Goal: Task Accomplishment & Management: Use online tool/utility

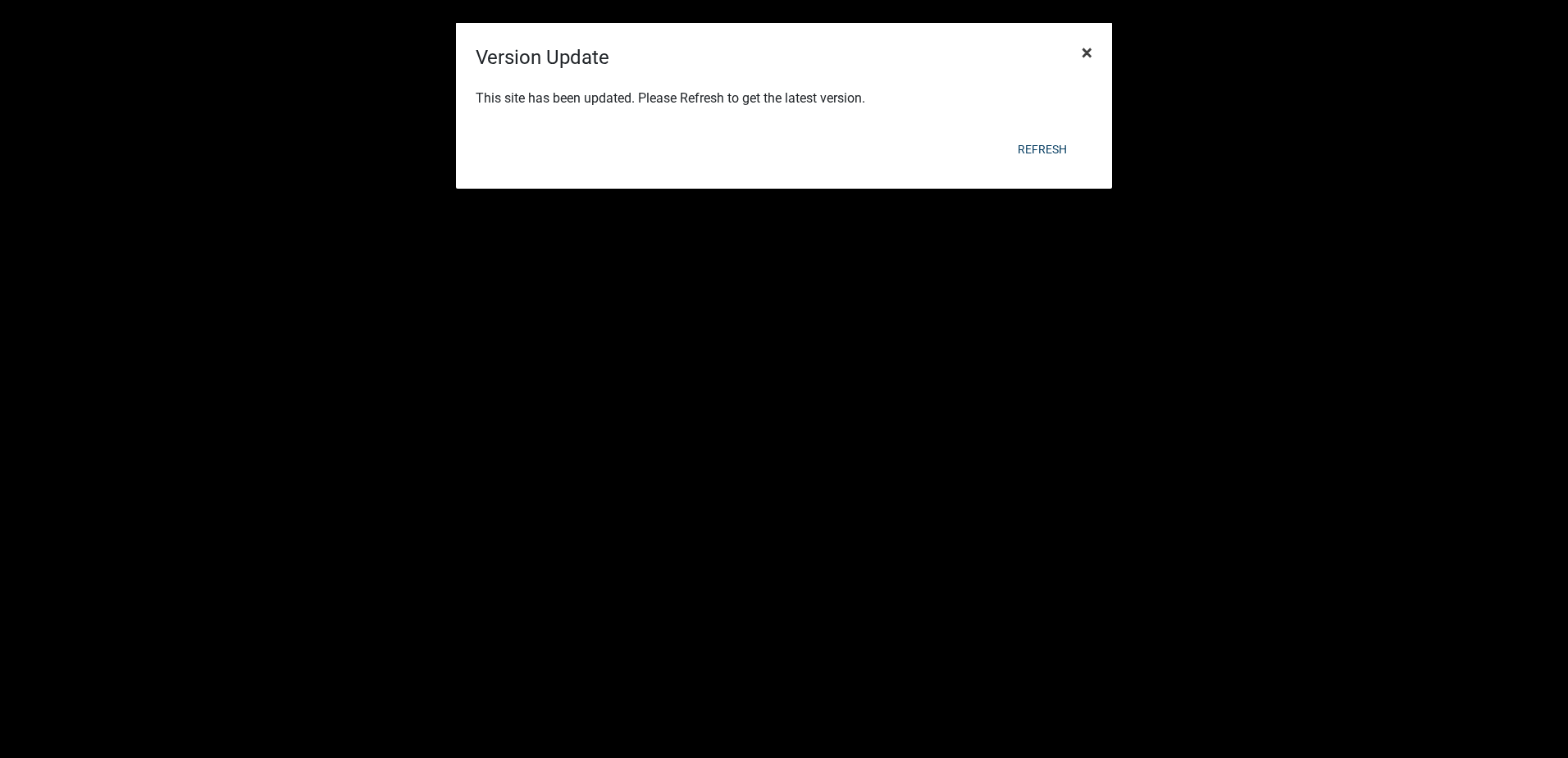
click at [1092, 55] on span "×" at bounding box center [1087, 53] width 11 height 23
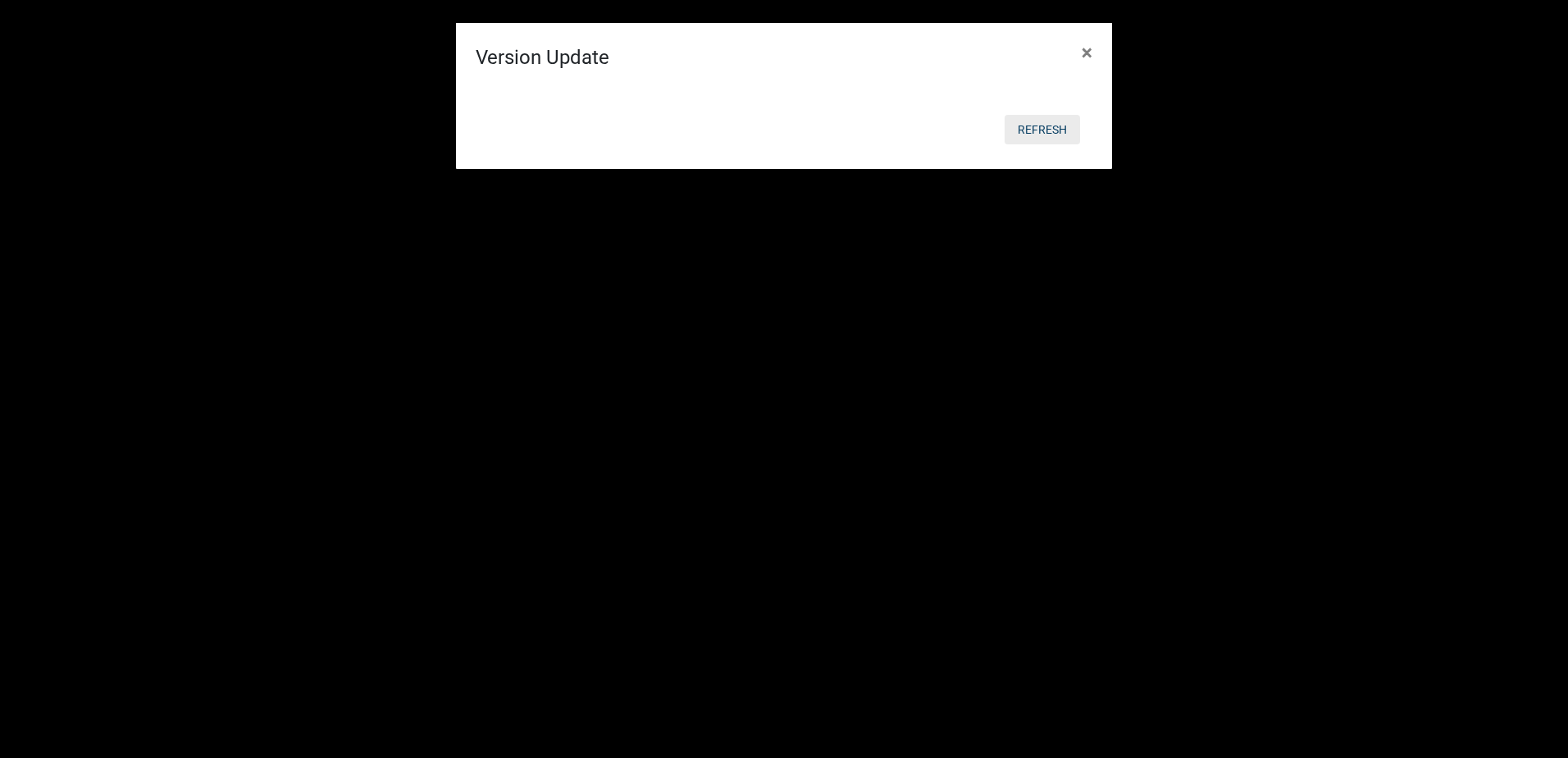
click at [1058, 142] on button "Refresh" at bounding box center [1043, 129] width 75 height 29
click at [1054, 128] on button "Refresh" at bounding box center [1043, 129] width 75 height 29
click at [1053, 123] on button "Refresh" at bounding box center [1043, 129] width 75 height 29
click at [1087, 54] on span "×" at bounding box center [1087, 53] width 11 height 23
click at [1093, 51] on button "×" at bounding box center [1087, 52] width 37 height 46
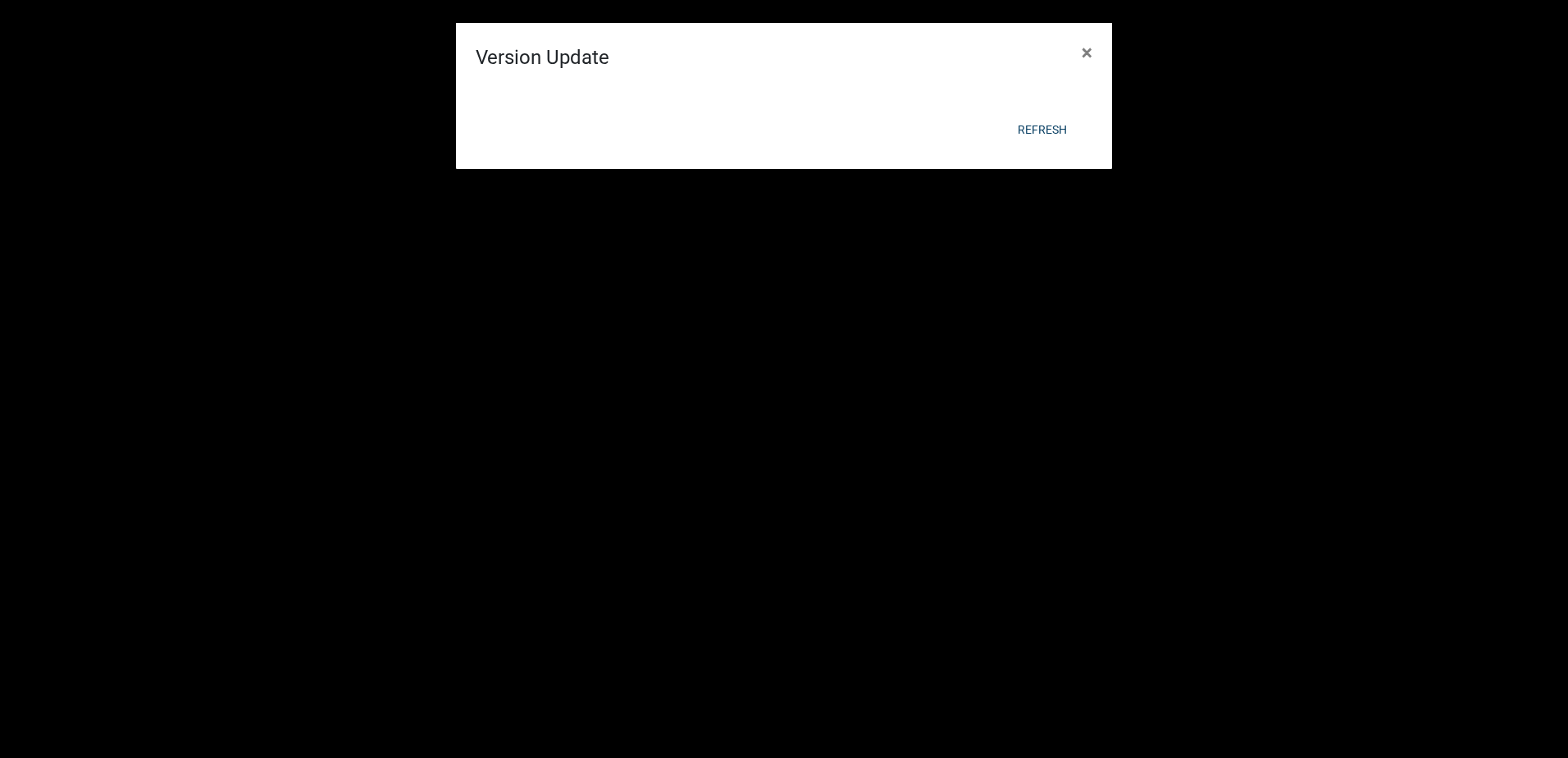
click at [1116, 53] on ngb-modal-window "Version Update × Refresh" at bounding box center [784, 379] width 1568 height 758
click at [1035, 123] on button "Refresh" at bounding box center [1043, 129] width 75 height 29
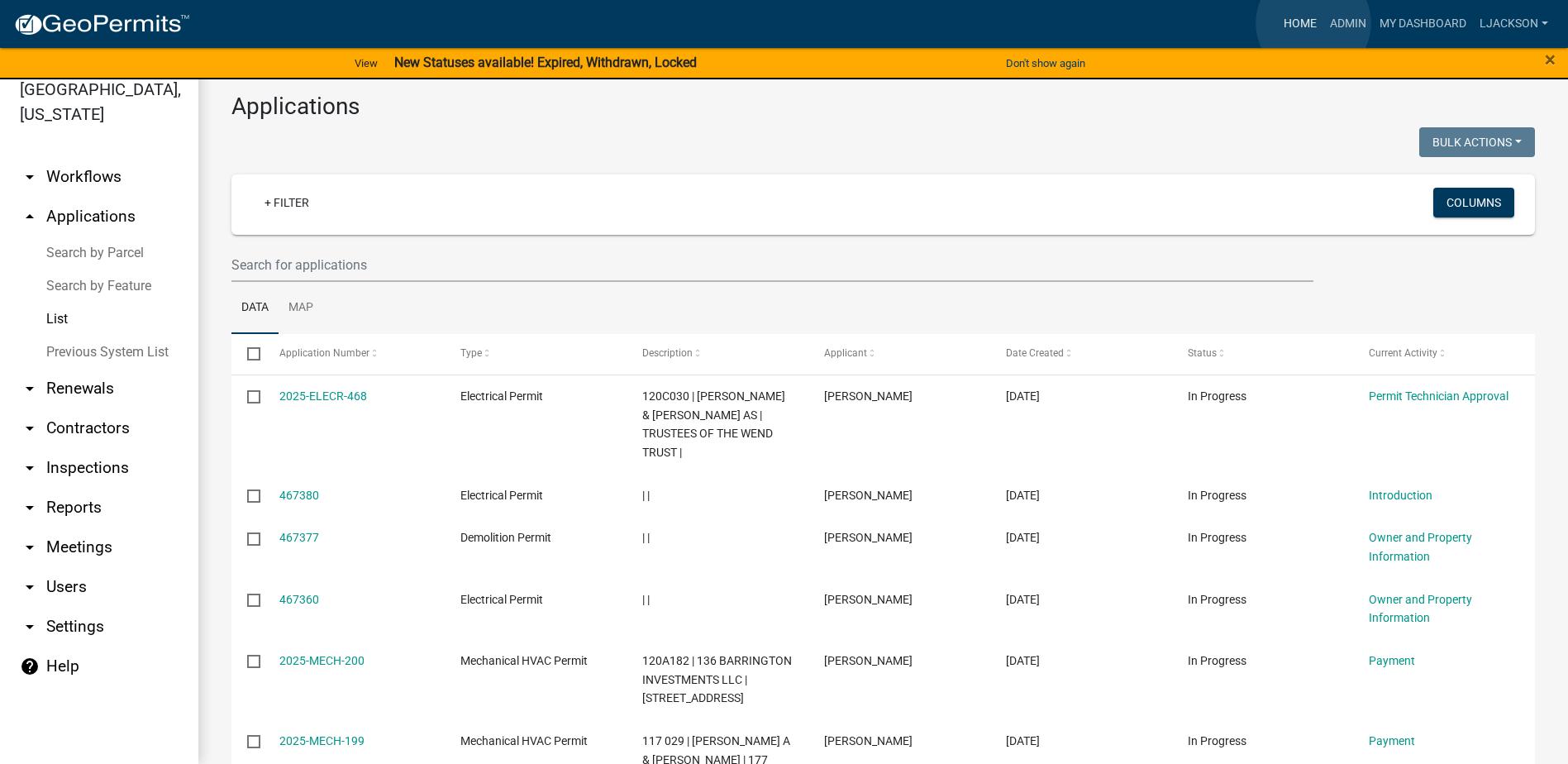
click at [1314, 24] on link "Home" at bounding box center [1300, 24] width 46 height 31
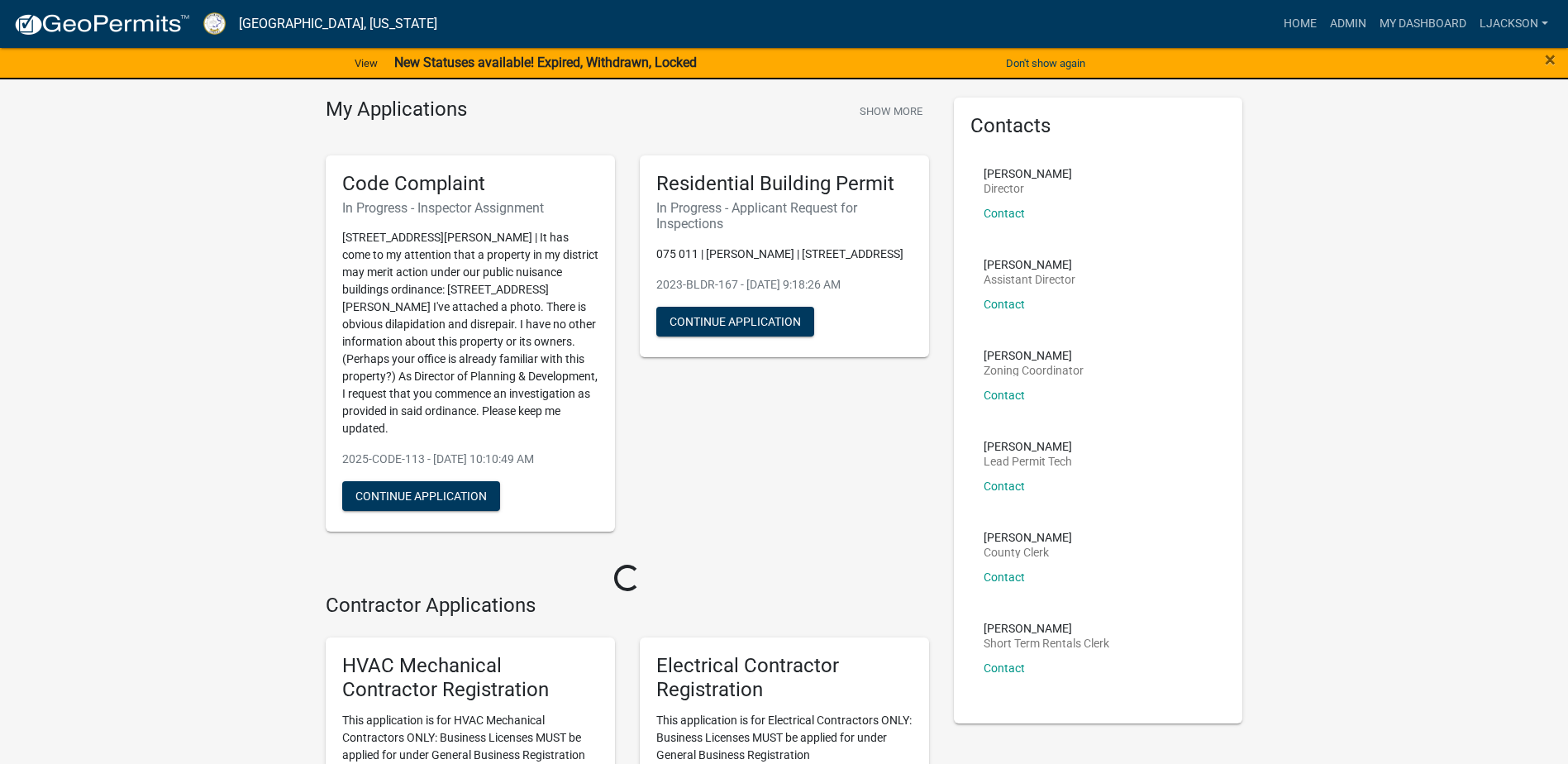
scroll to position [82, 0]
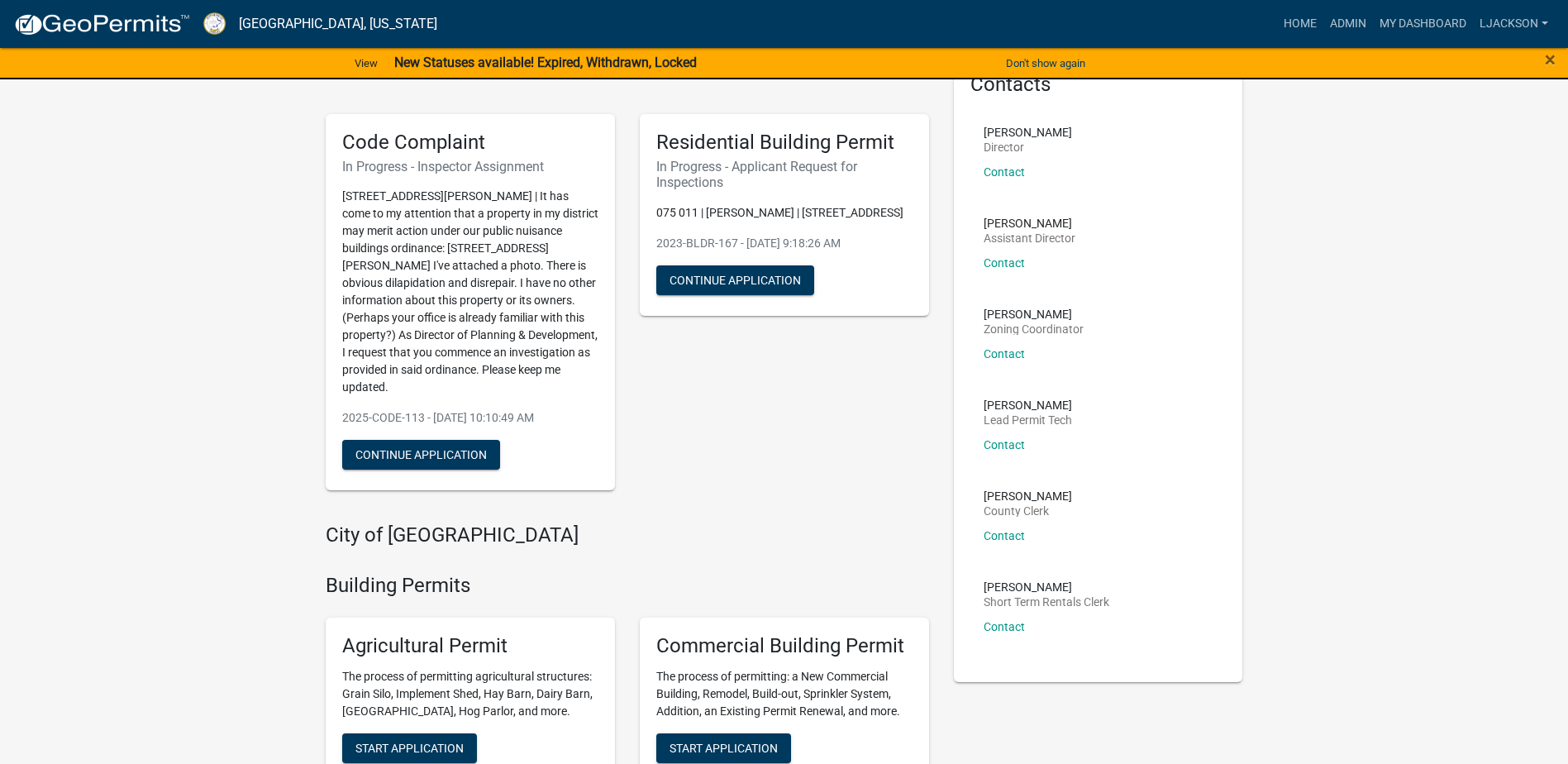
click at [455, 319] on p "123 Carter Dearman Road | It has come to my attention that a property in my dis…" at bounding box center [470, 292] width 256 height 208
click at [1354, 26] on link "Admin" at bounding box center [1348, 24] width 50 height 31
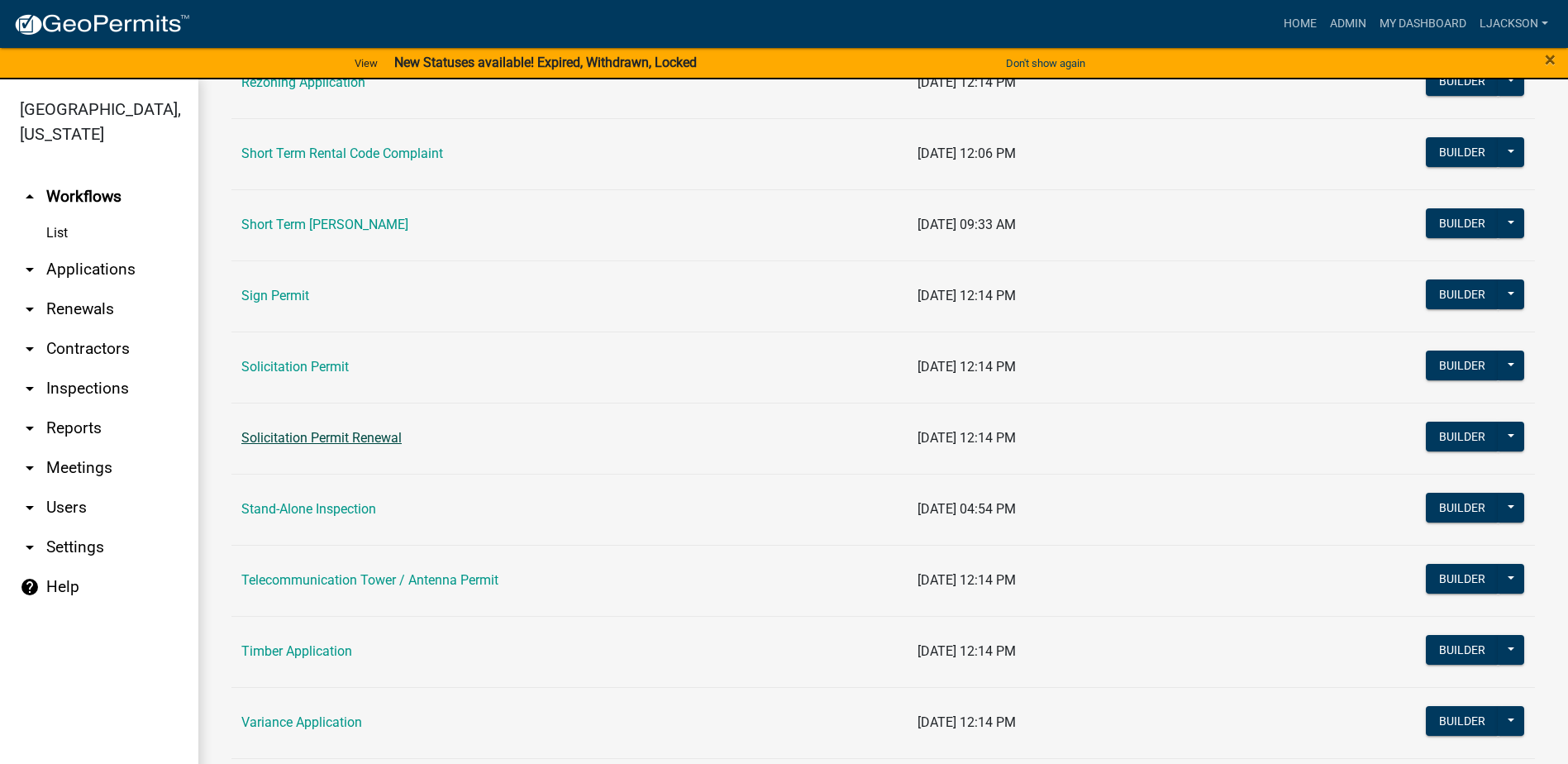
scroll to position [2081, 0]
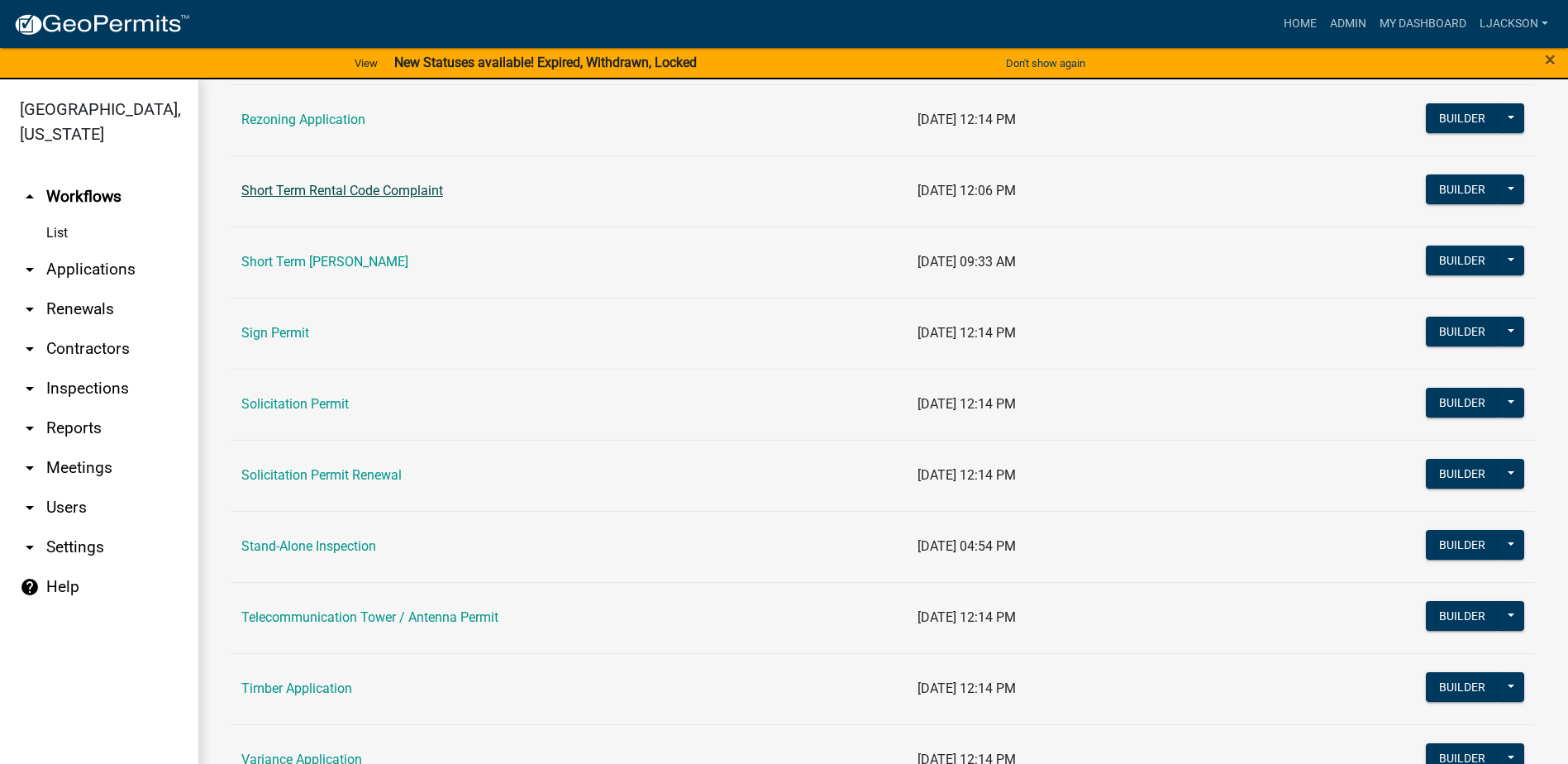
click at [351, 197] on link "Short Term Rental Code Complaint" at bounding box center [342, 190] width 202 height 16
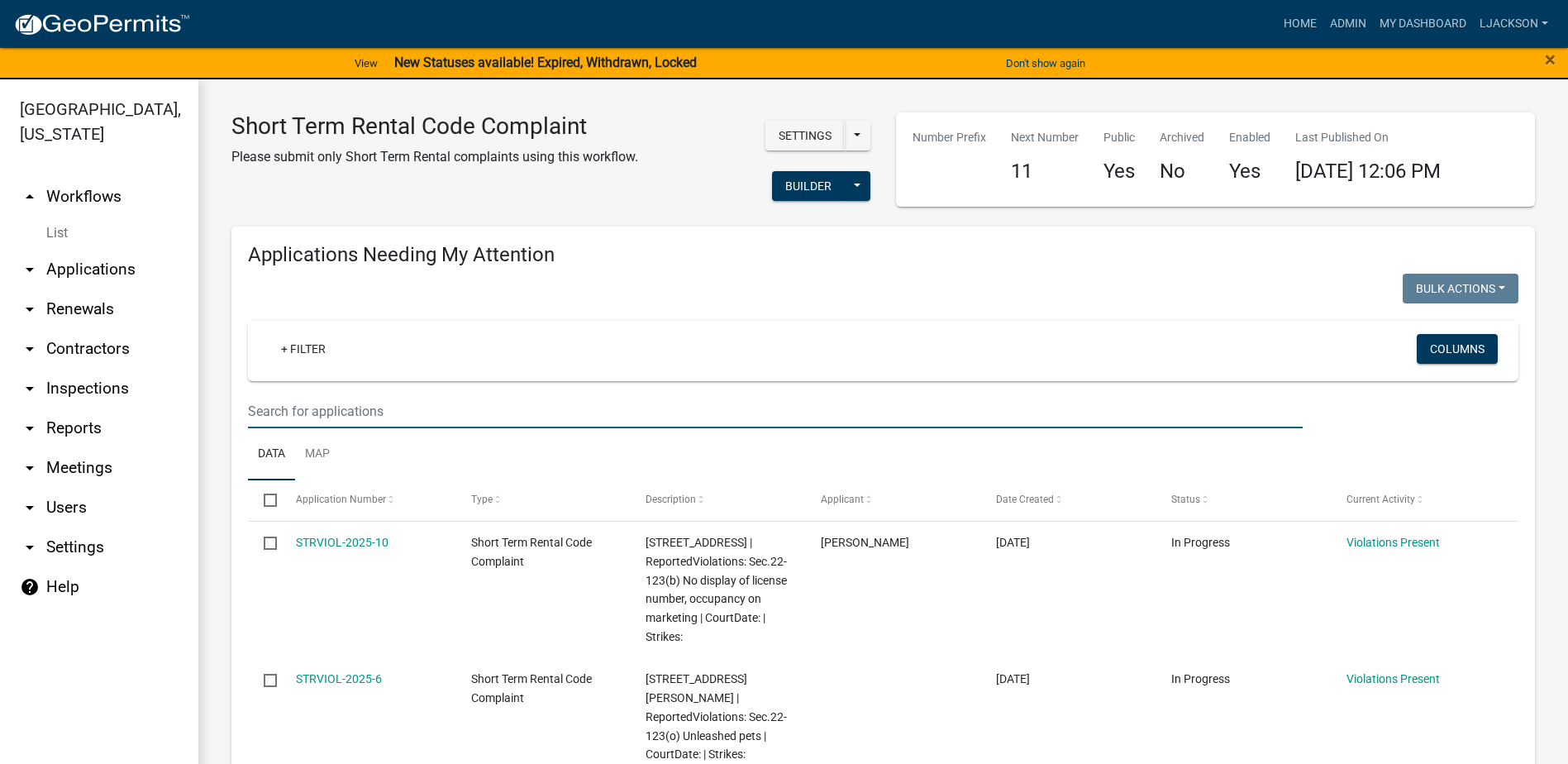
click at [468, 404] on input "text" at bounding box center [775, 411] width 1055 height 34
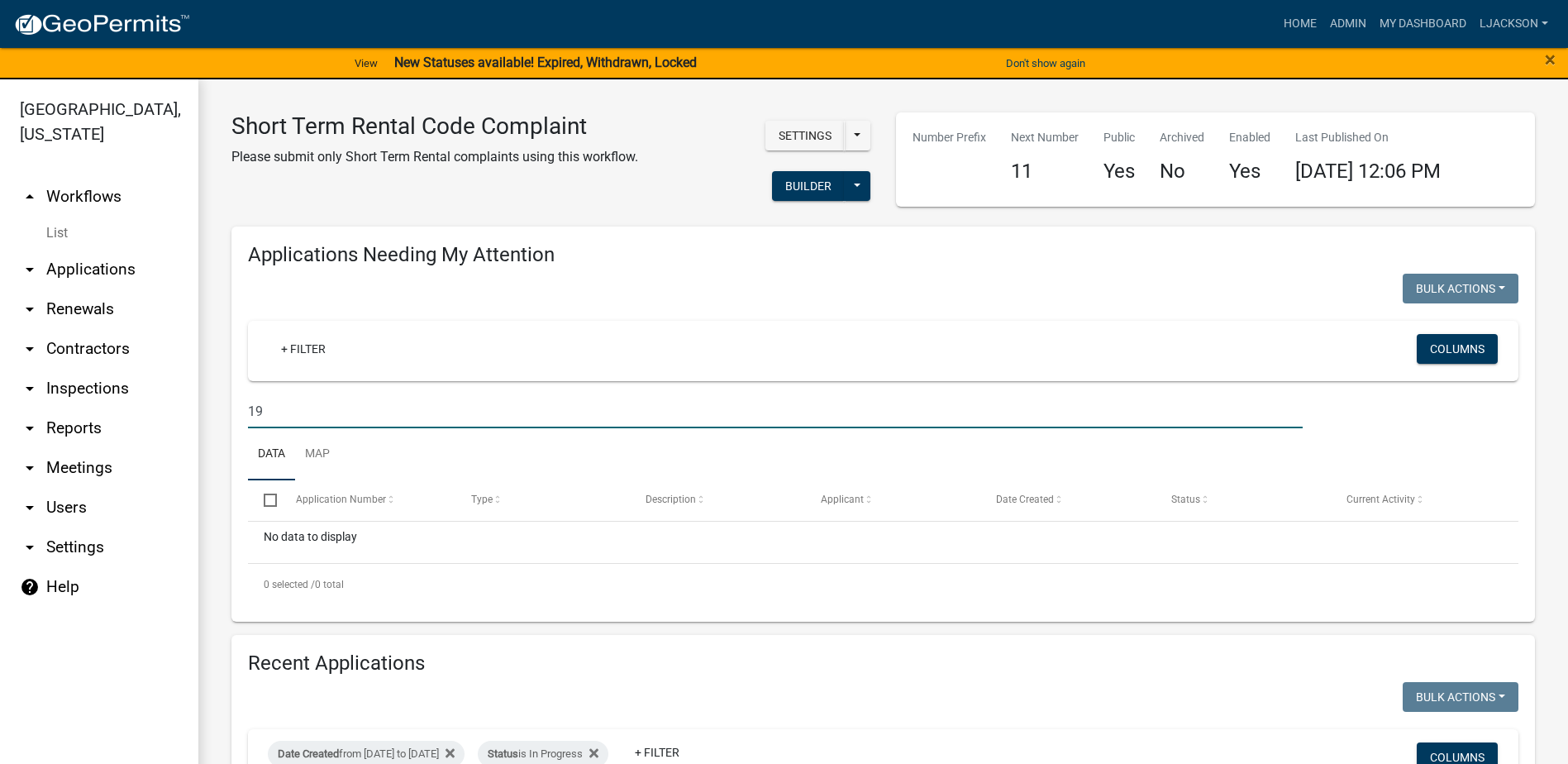
type input "1"
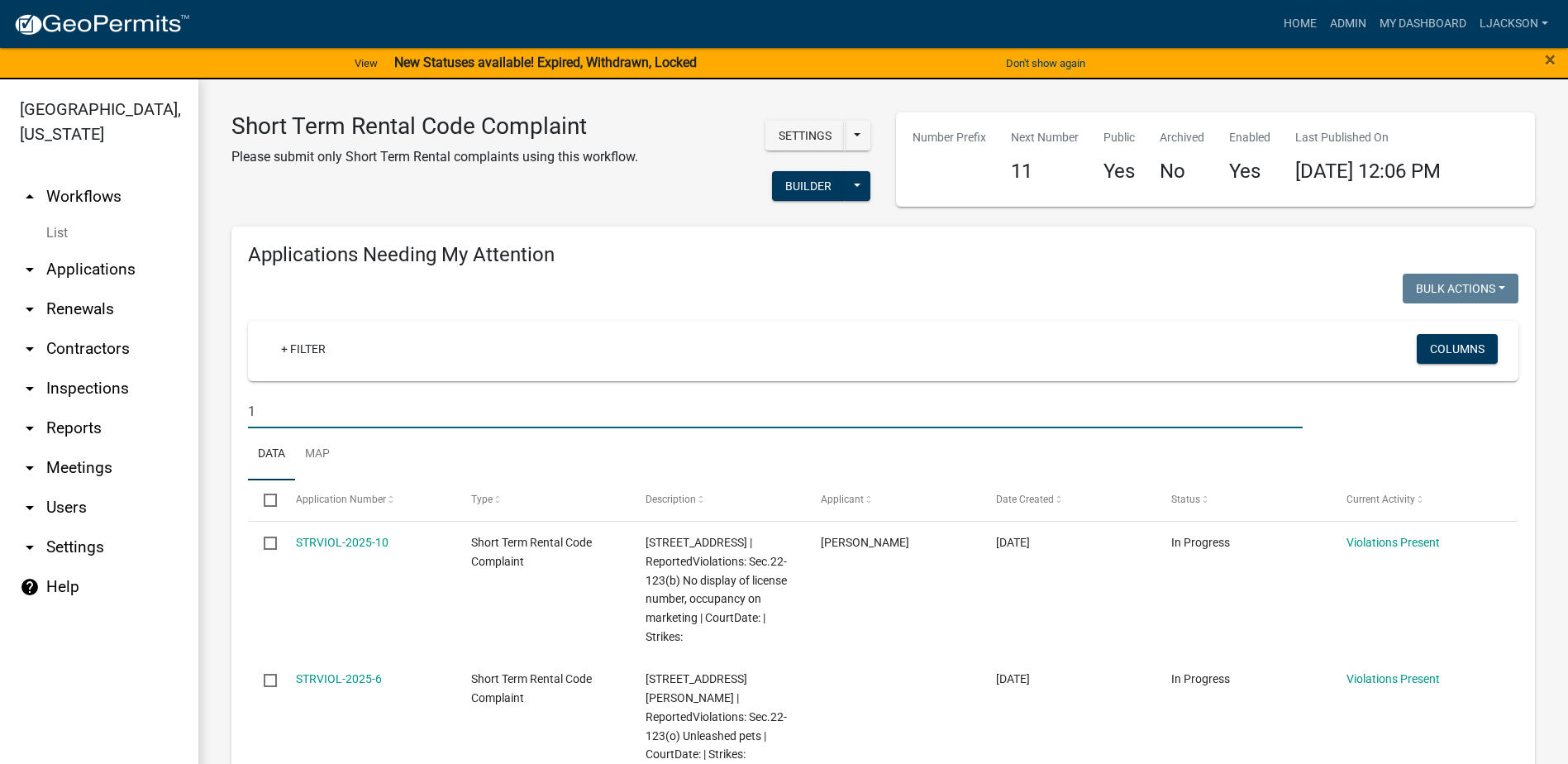
drag, startPoint x: 287, startPoint y: 396, endPoint x: 246, endPoint y: 399, distance: 41.1
click at [246, 399] on div "1" at bounding box center [775, 411] width 1080 height 34
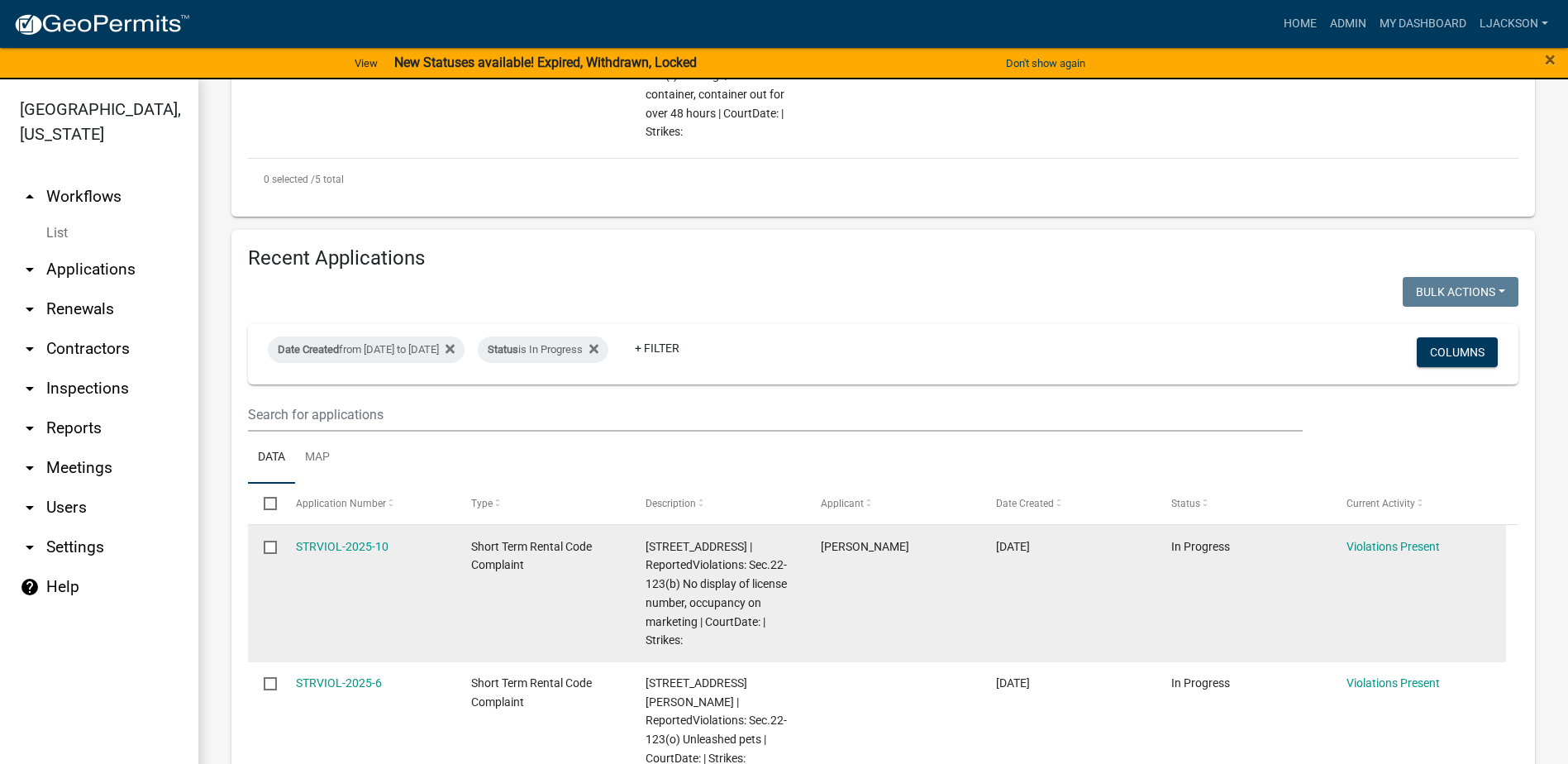
scroll to position [992, 0]
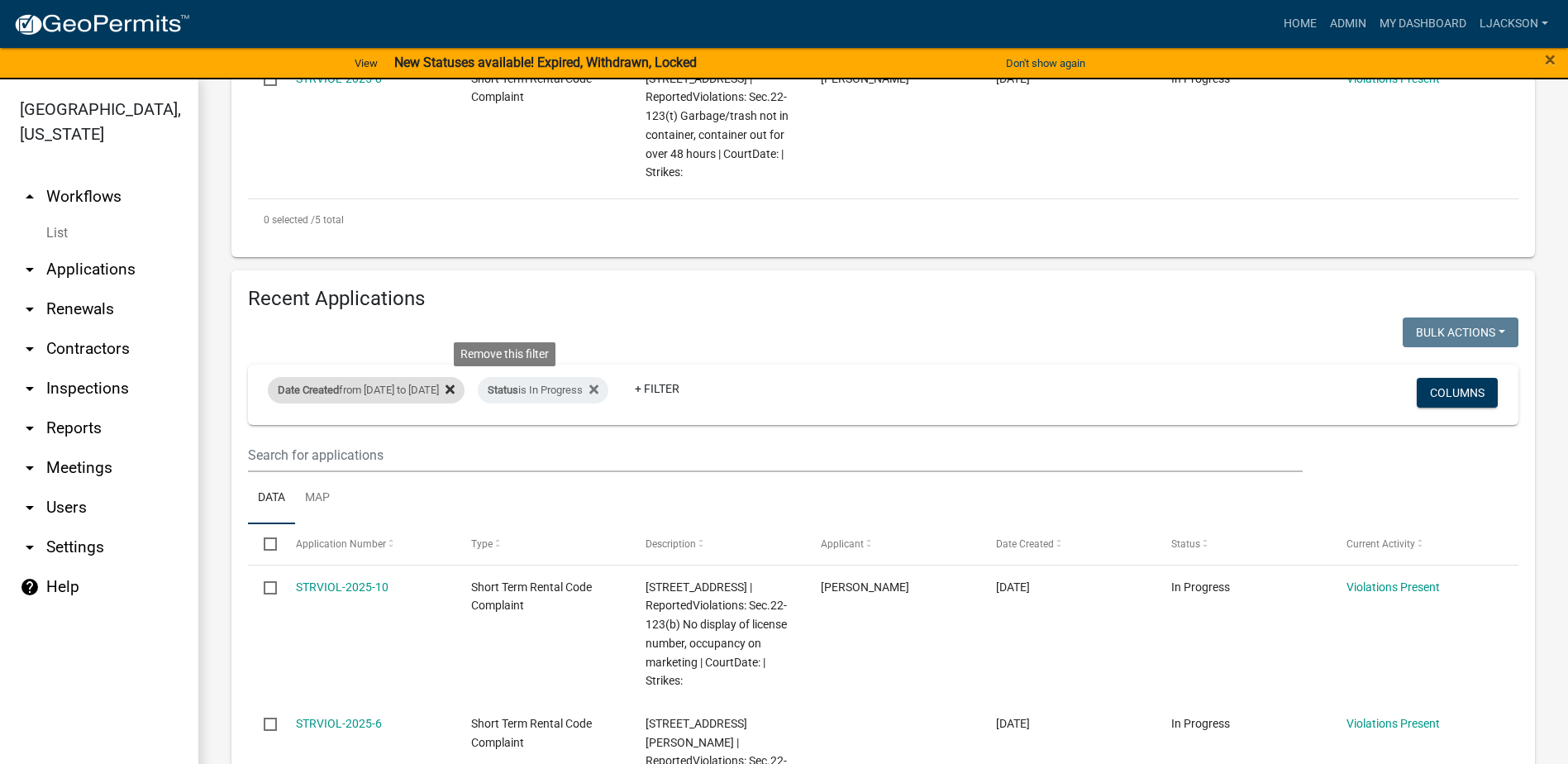
click at [455, 382] on icon at bounding box center [450, 389] width 9 height 13
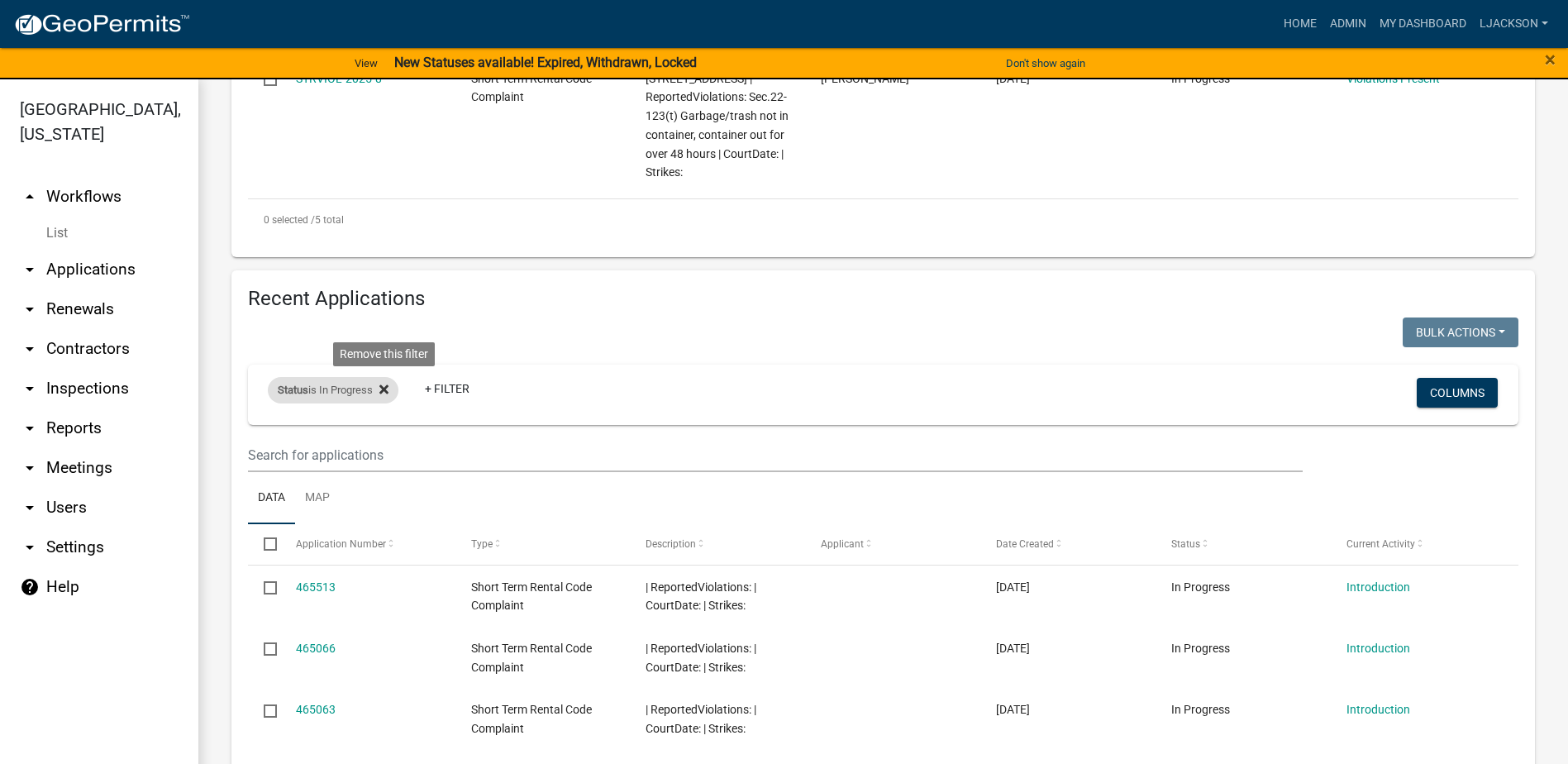
click at [388, 382] on icon at bounding box center [383, 389] width 9 height 13
select select "2: 50"
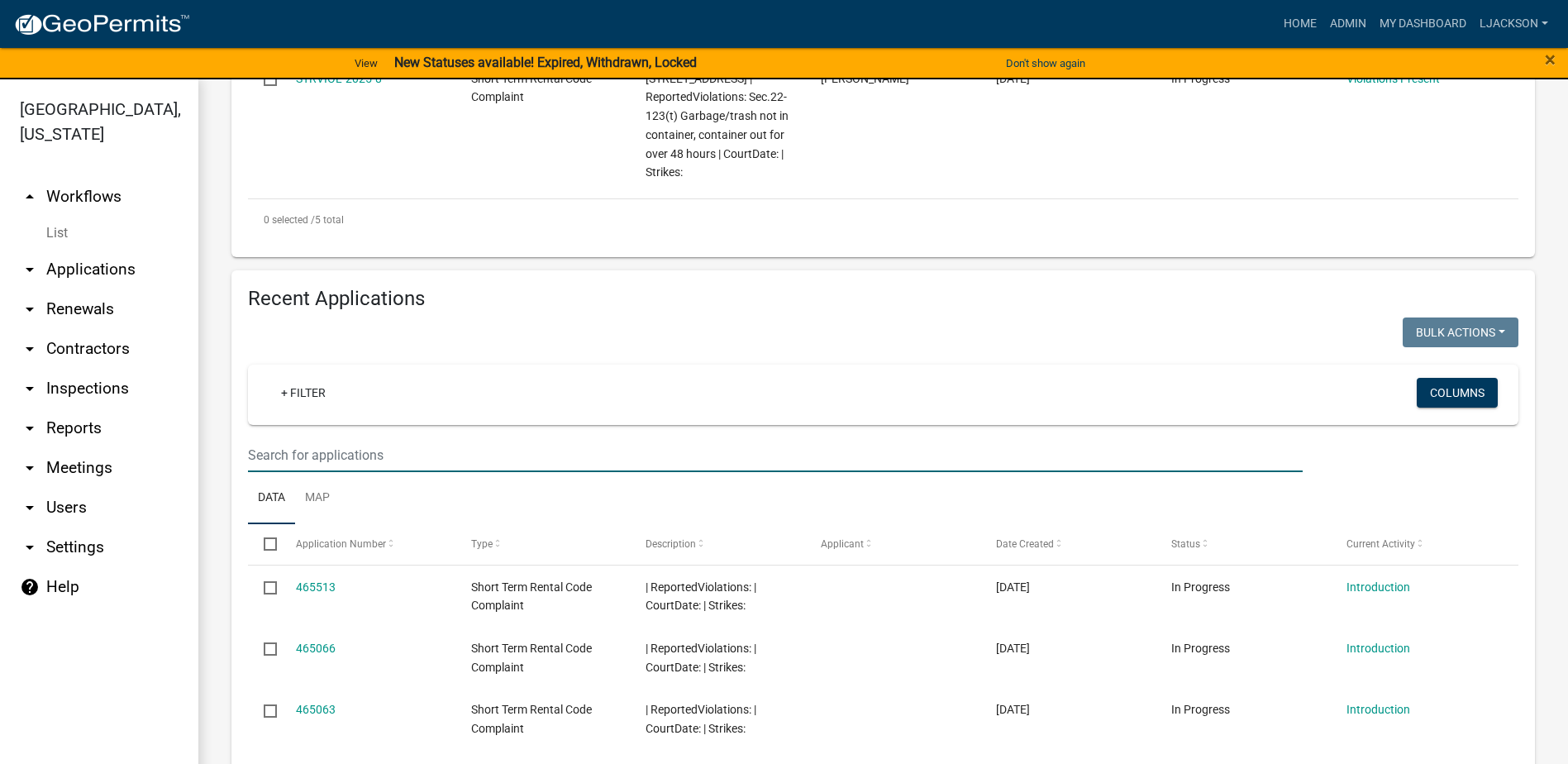
click at [321, 438] on input "text" at bounding box center [775, 455] width 1055 height 34
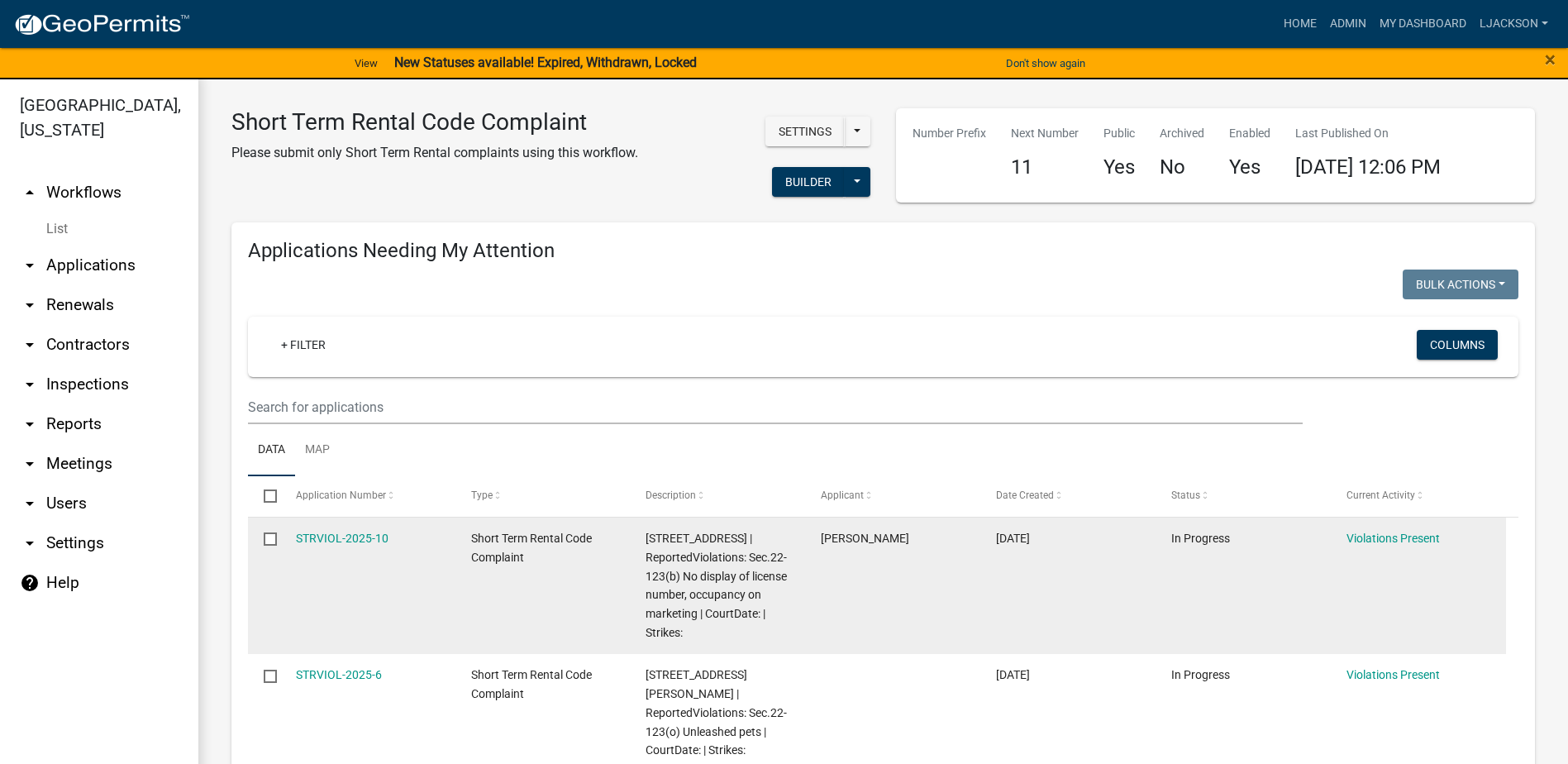
scroll to position [0, 0]
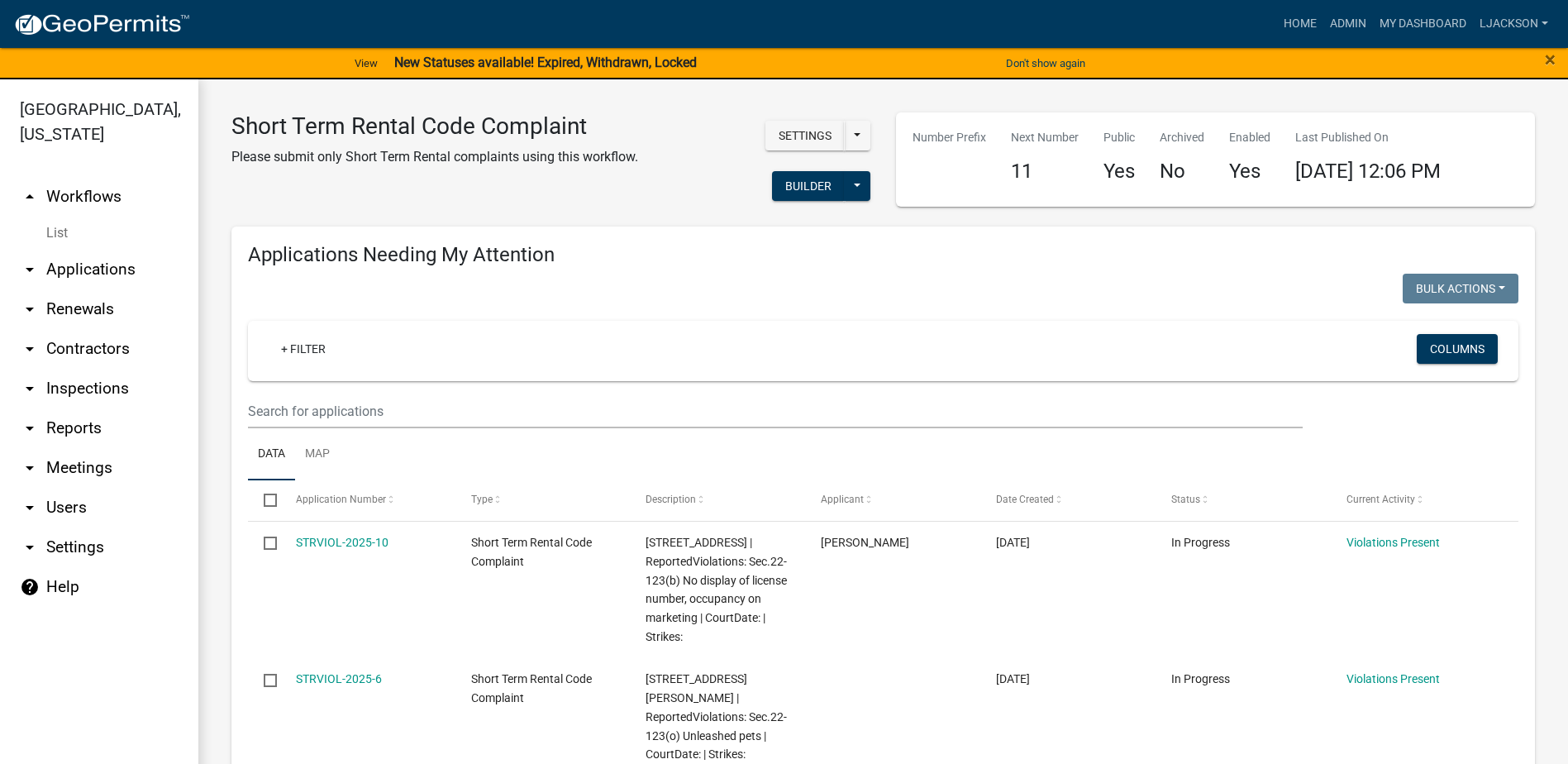
type input "195"
click at [108, 278] on link "arrow_drop_down Applications" at bounding box center [99, 269] width 198 height 40
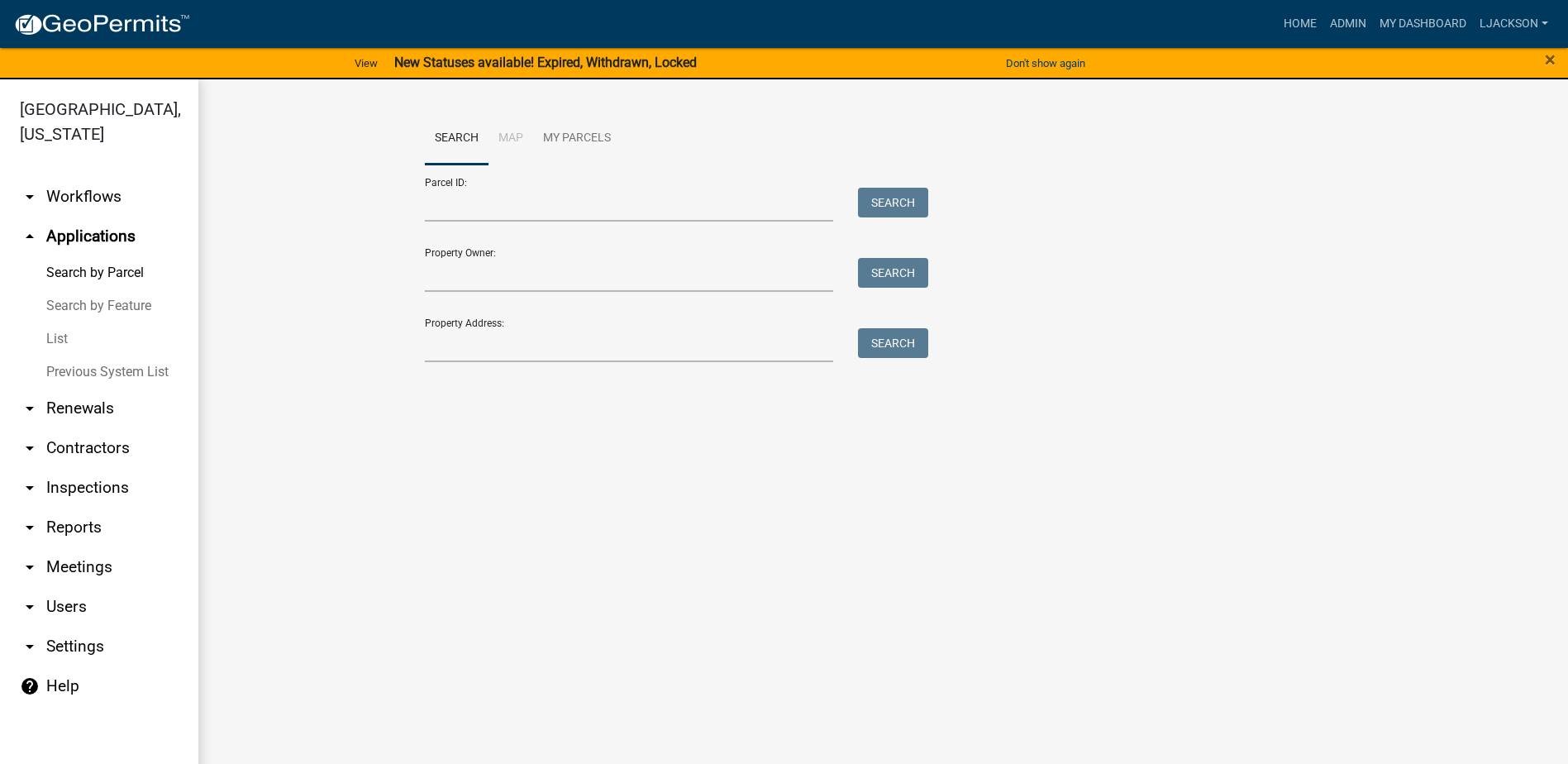
click at [65, 345] on link "List" at bounding box center [99, 338] width 198 height 33
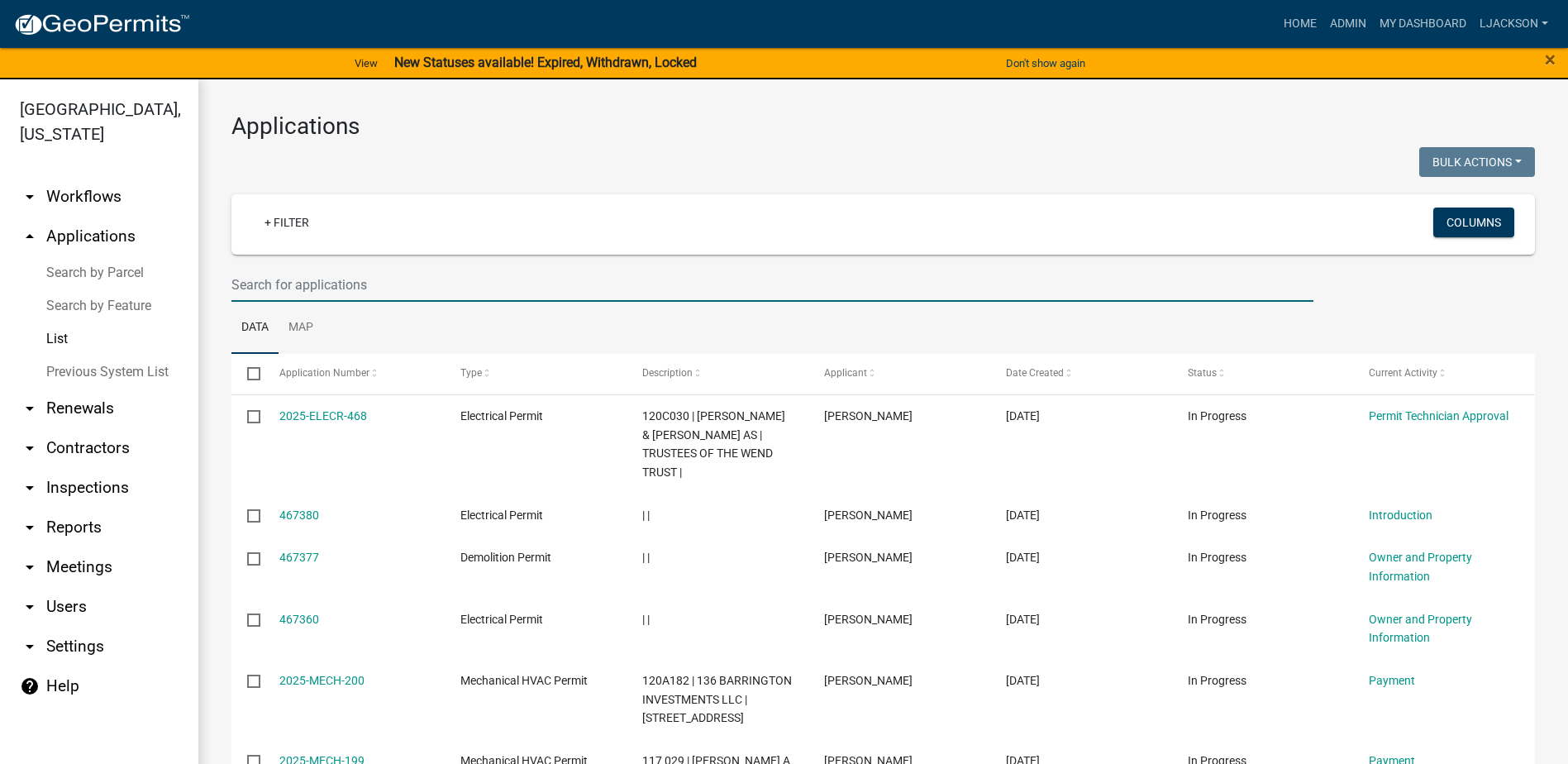
click at [341, 290] on input "text" at bounding box center [772, 285] width 1082 height 34
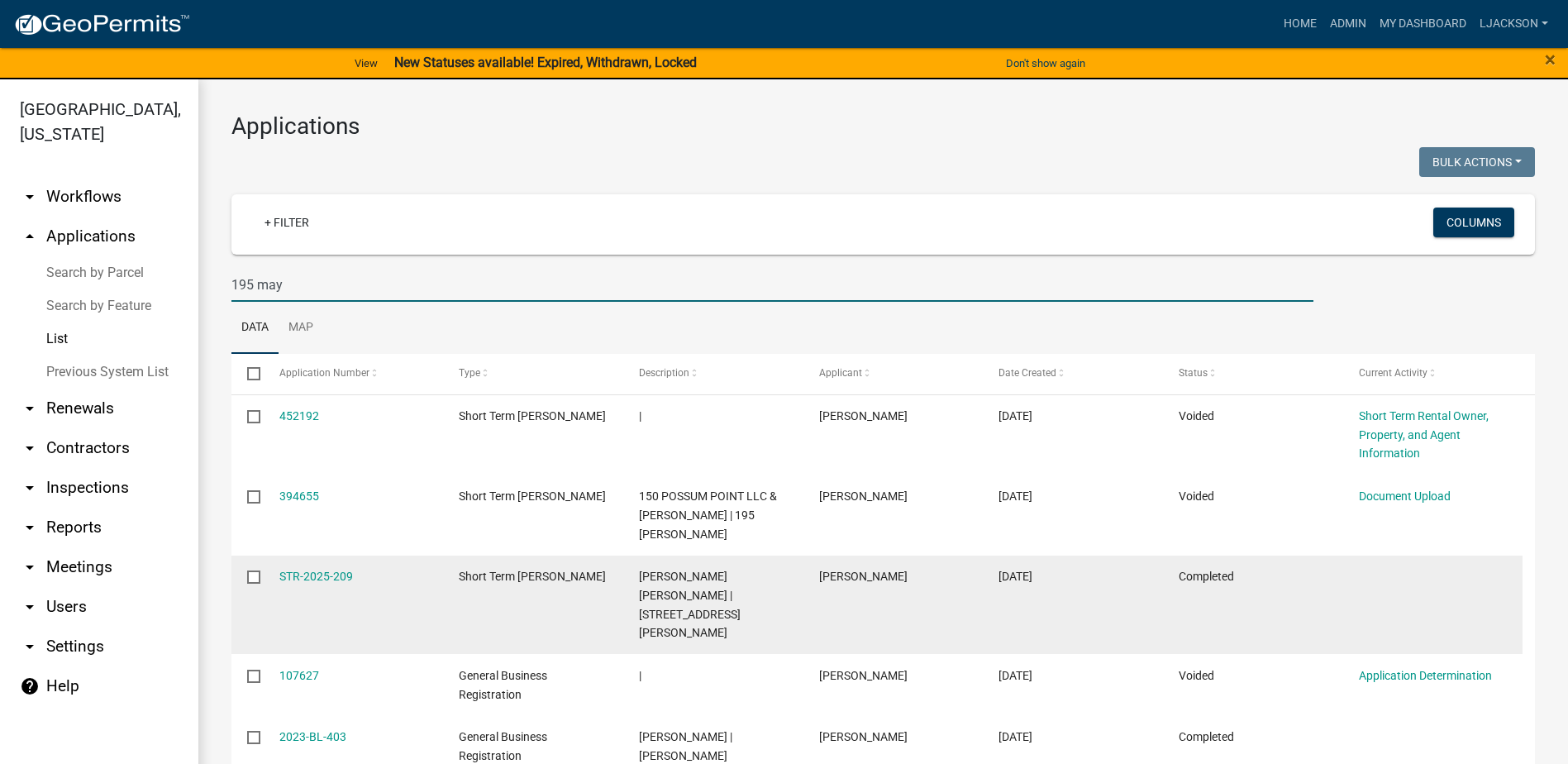
scroll to position [37, 0]
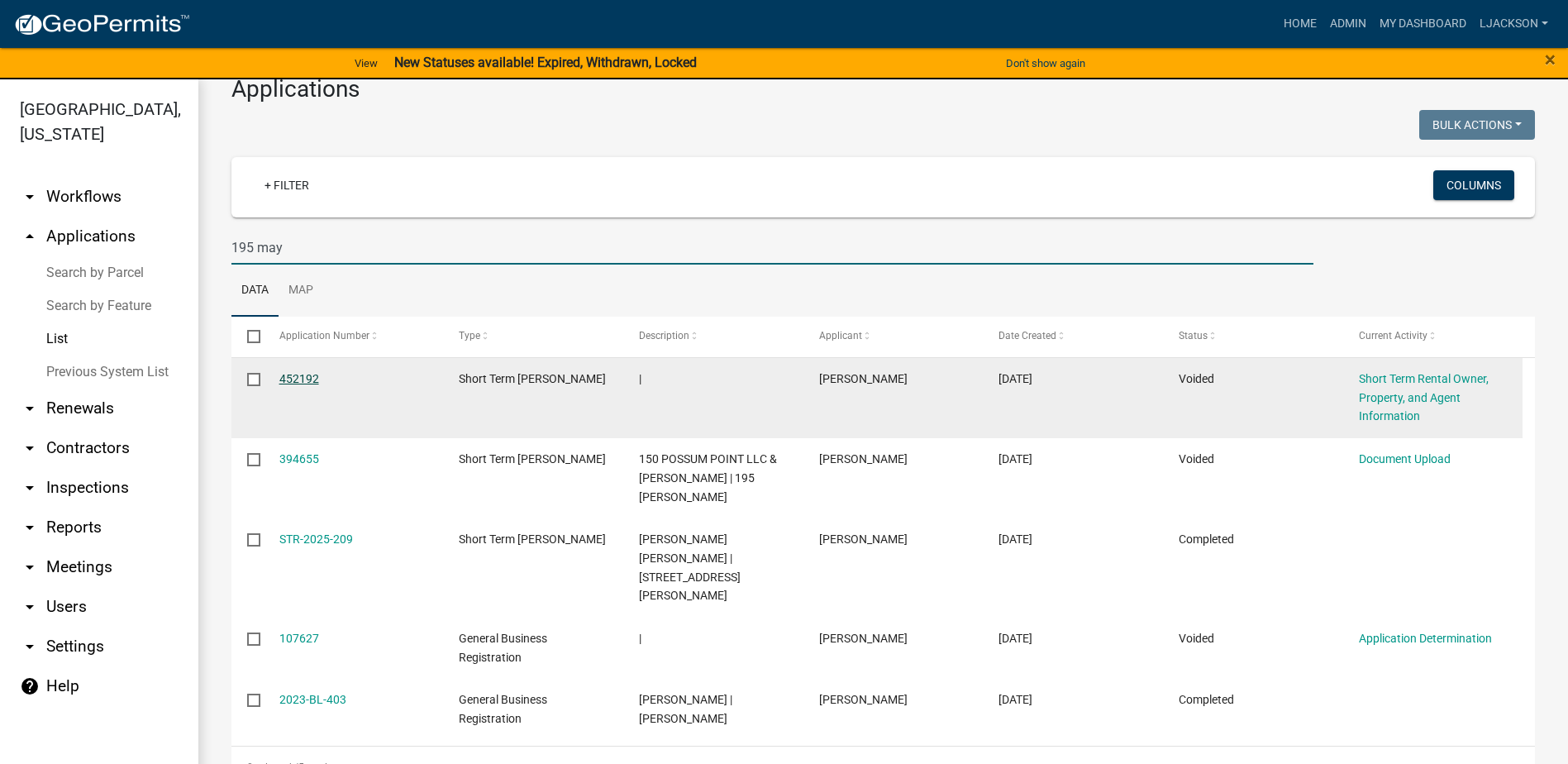
type input "195 may"
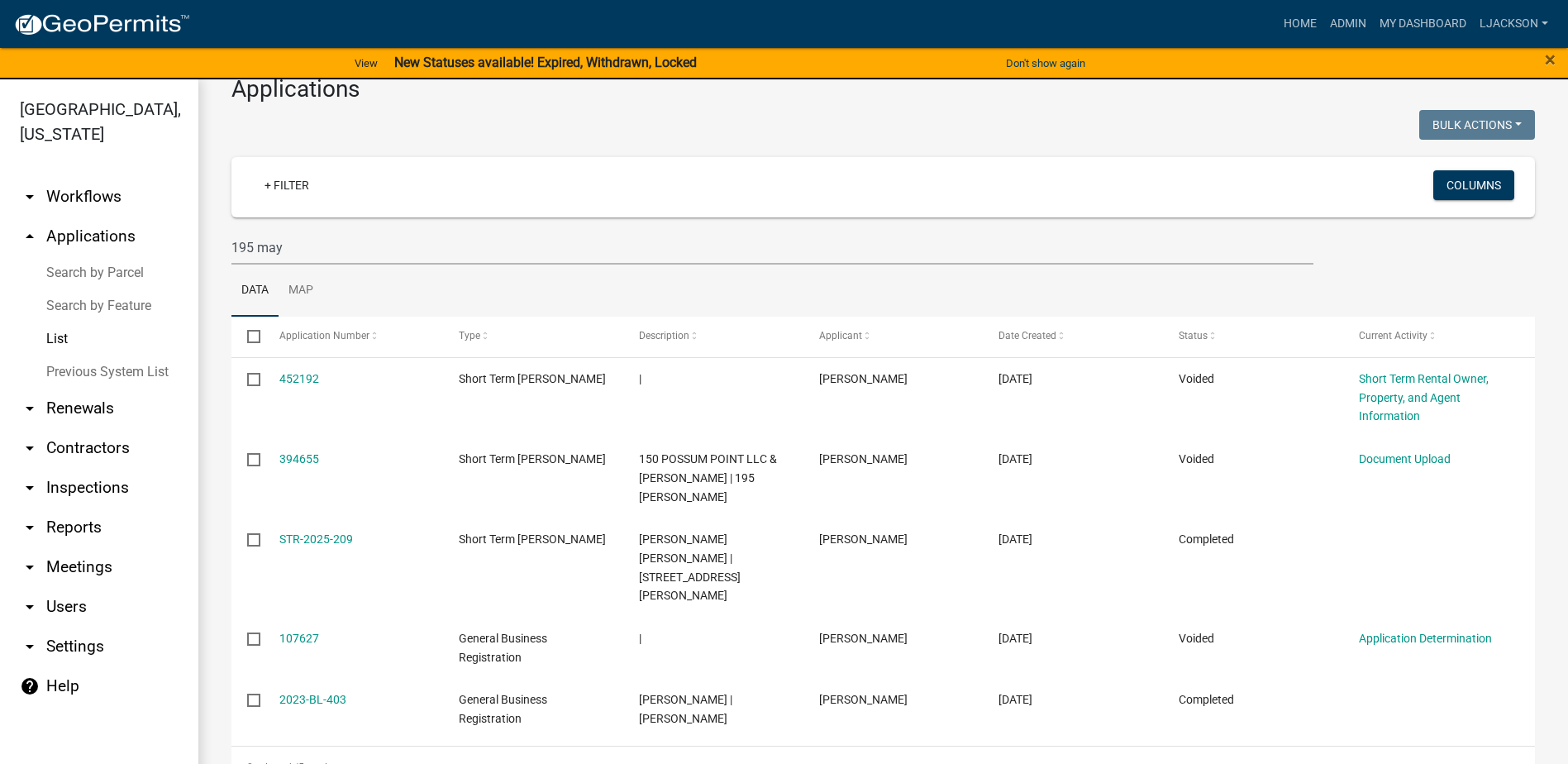
click at [94, 234] on link "arrow_drop_up Applications" at bounding box center [99, 236] width 198 height 40
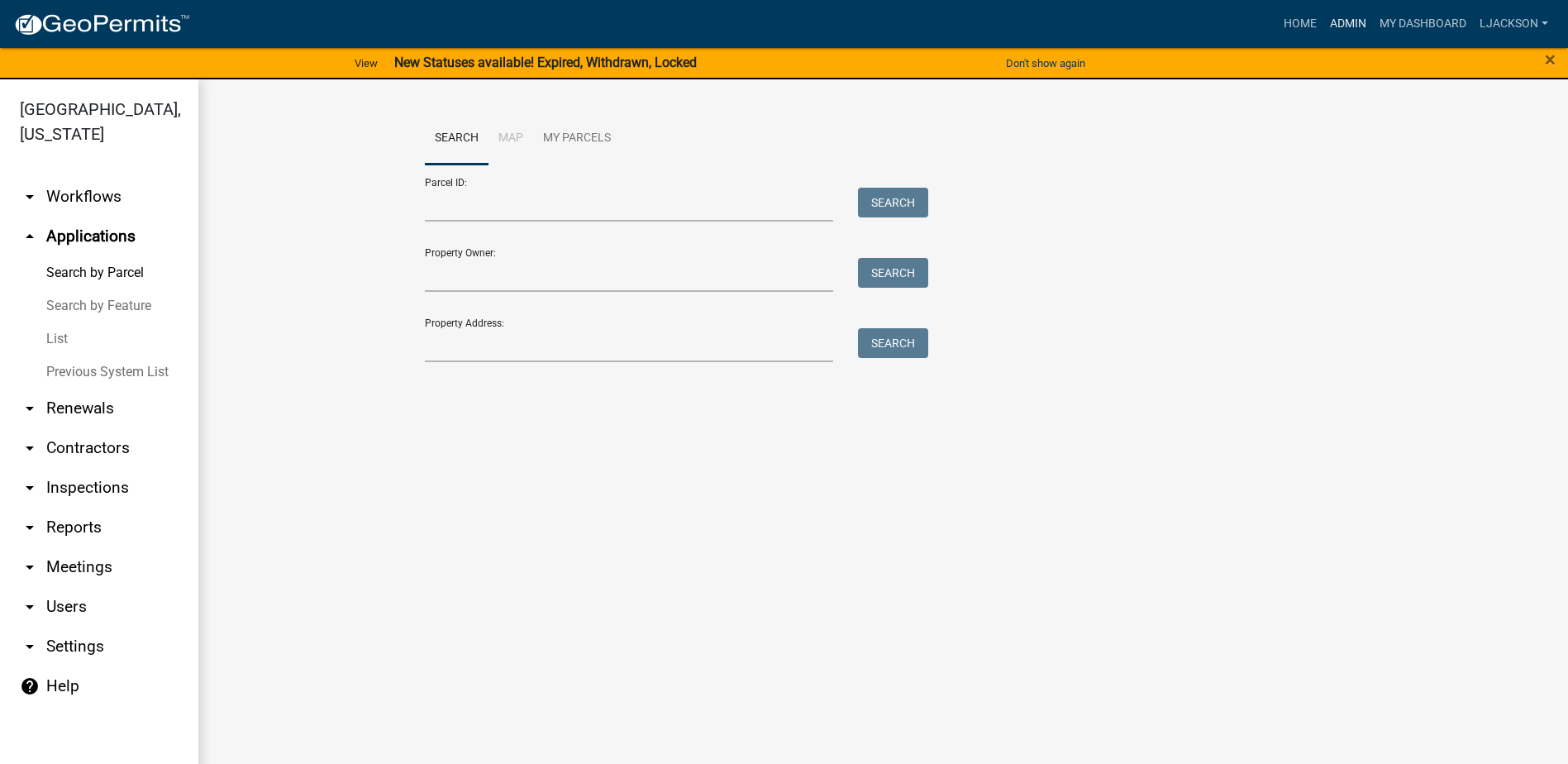
click at [1345, 13] on link "Admin" at bounding box center [1348, 24] width 50 height 31
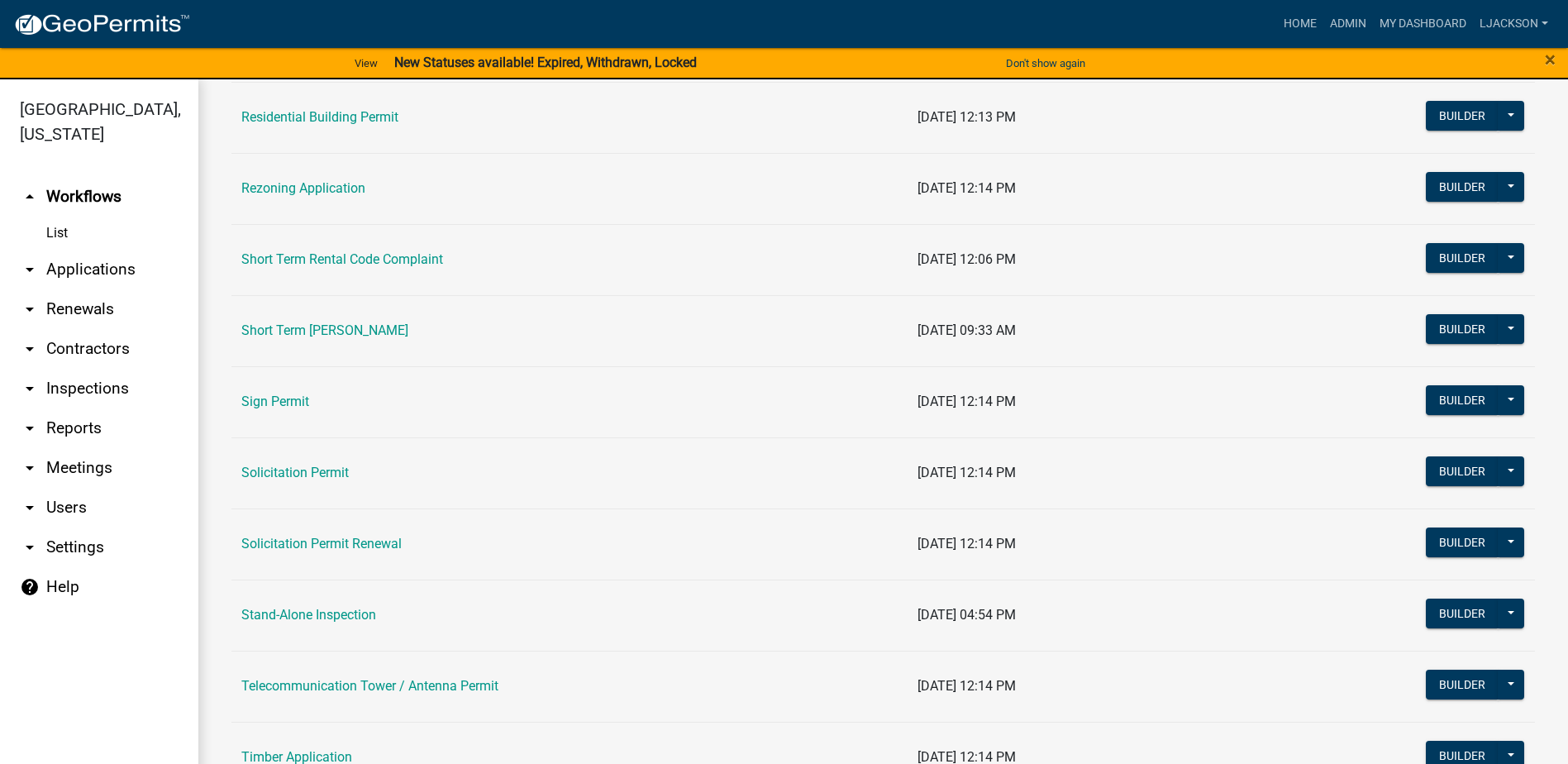
scroll to position [1984, 0]
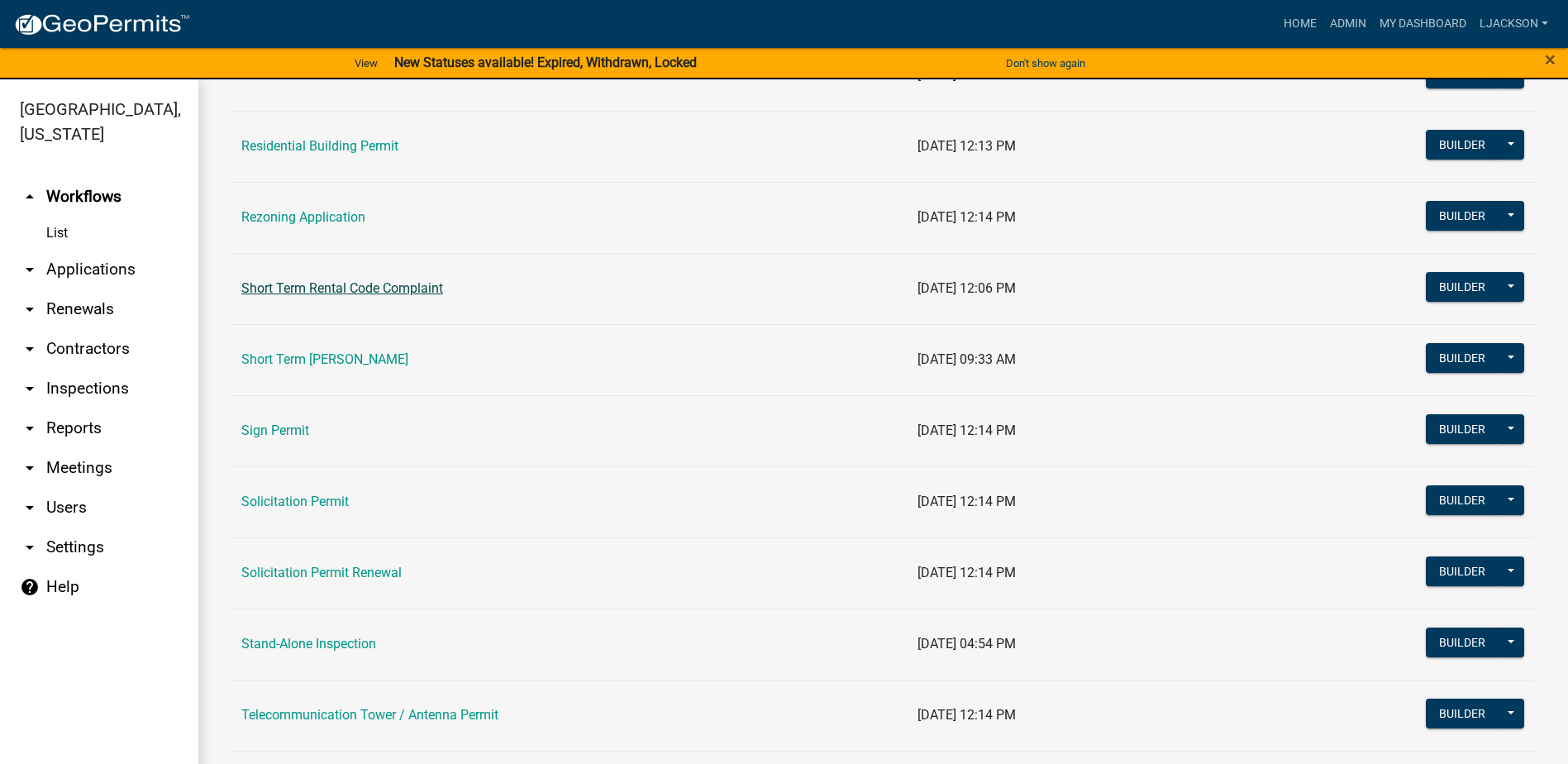
click at [357, 286] on link "Short Term Rental Code Complaint" at bounding box center [342, 287] width 202 height 16
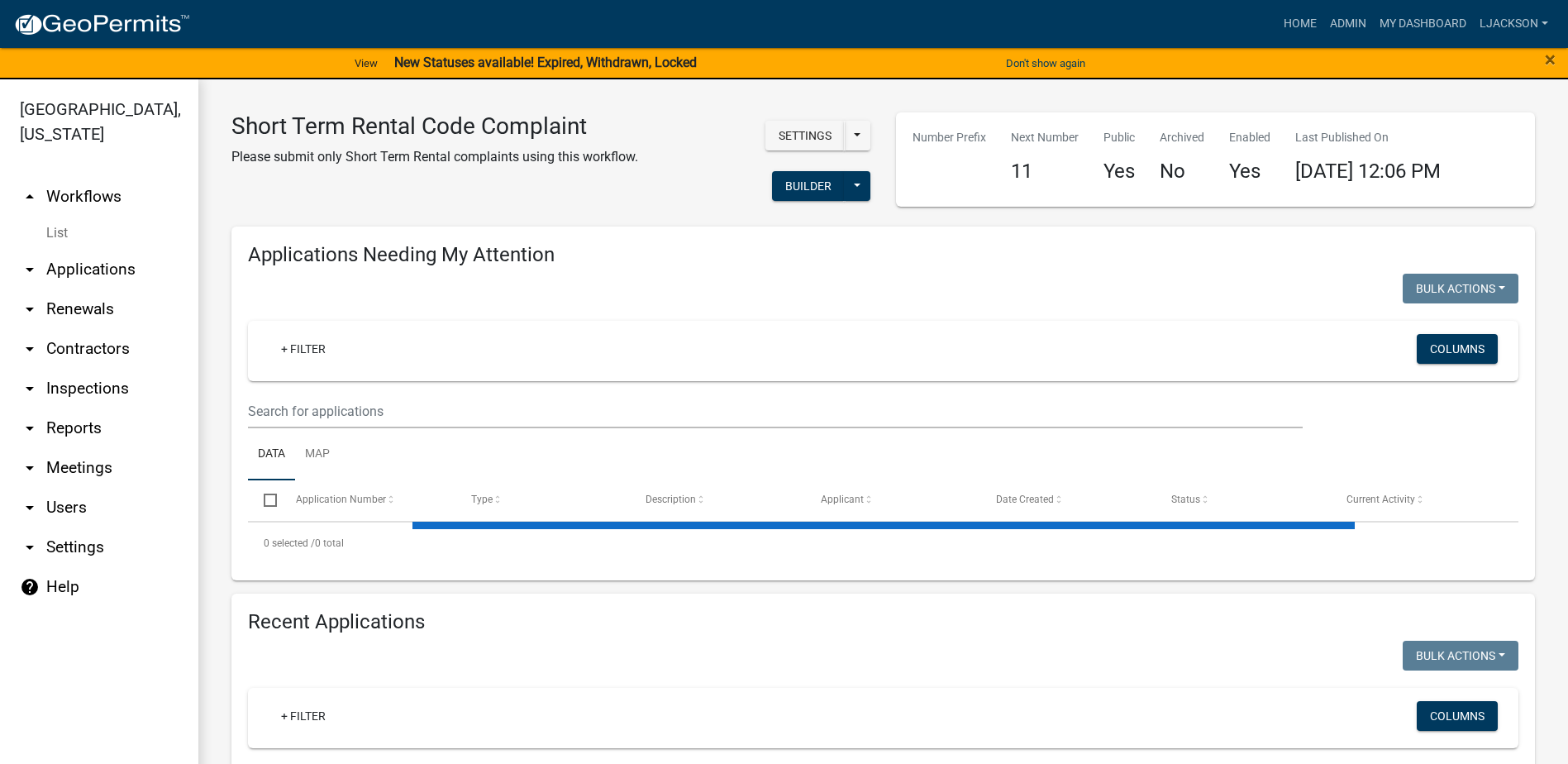
select select "2: 50"
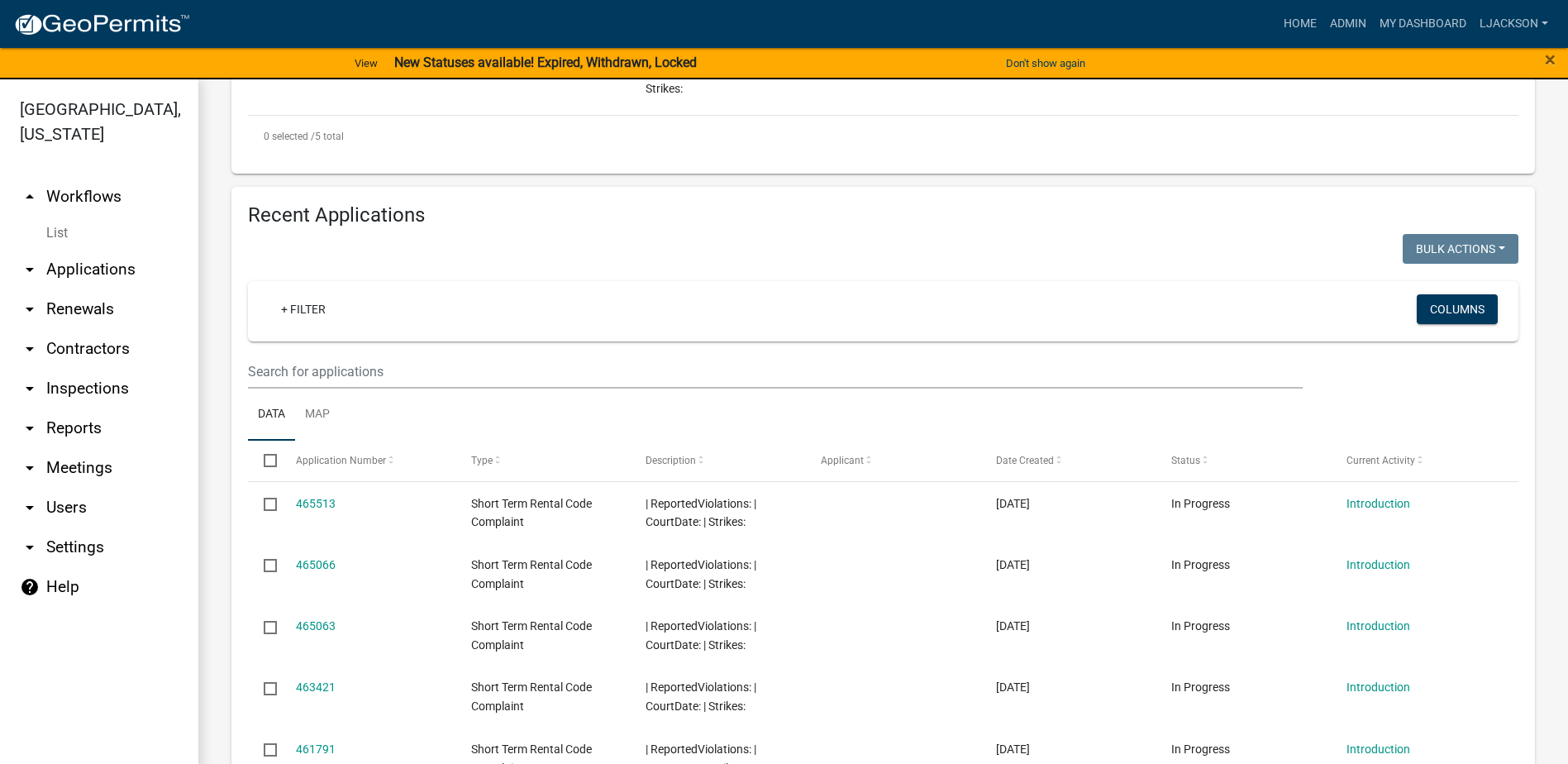
scroll to position [1074, 0]
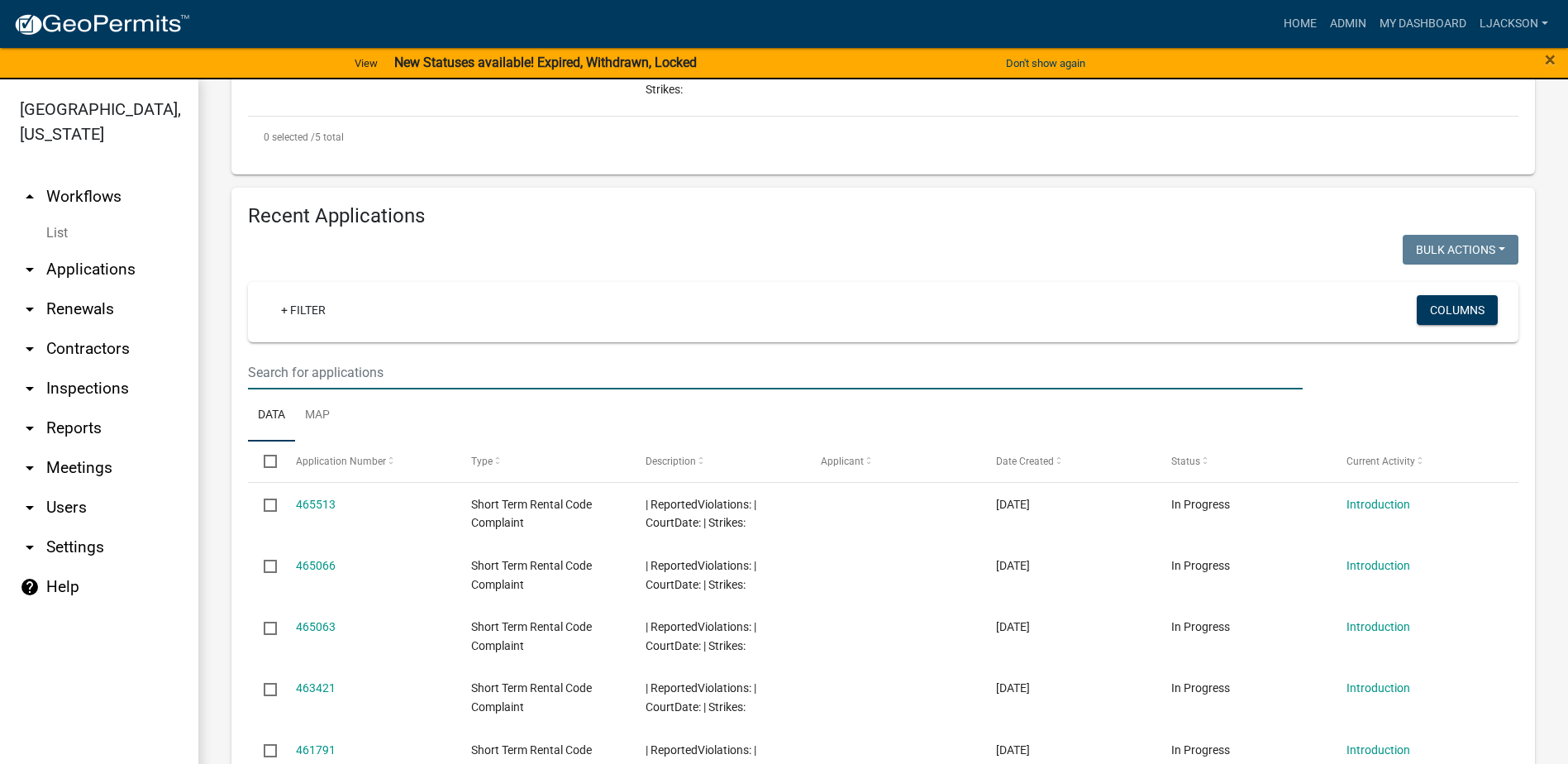
click at [477, 356] on input "text" at bounding box center [775, 372] width 1055 height 34
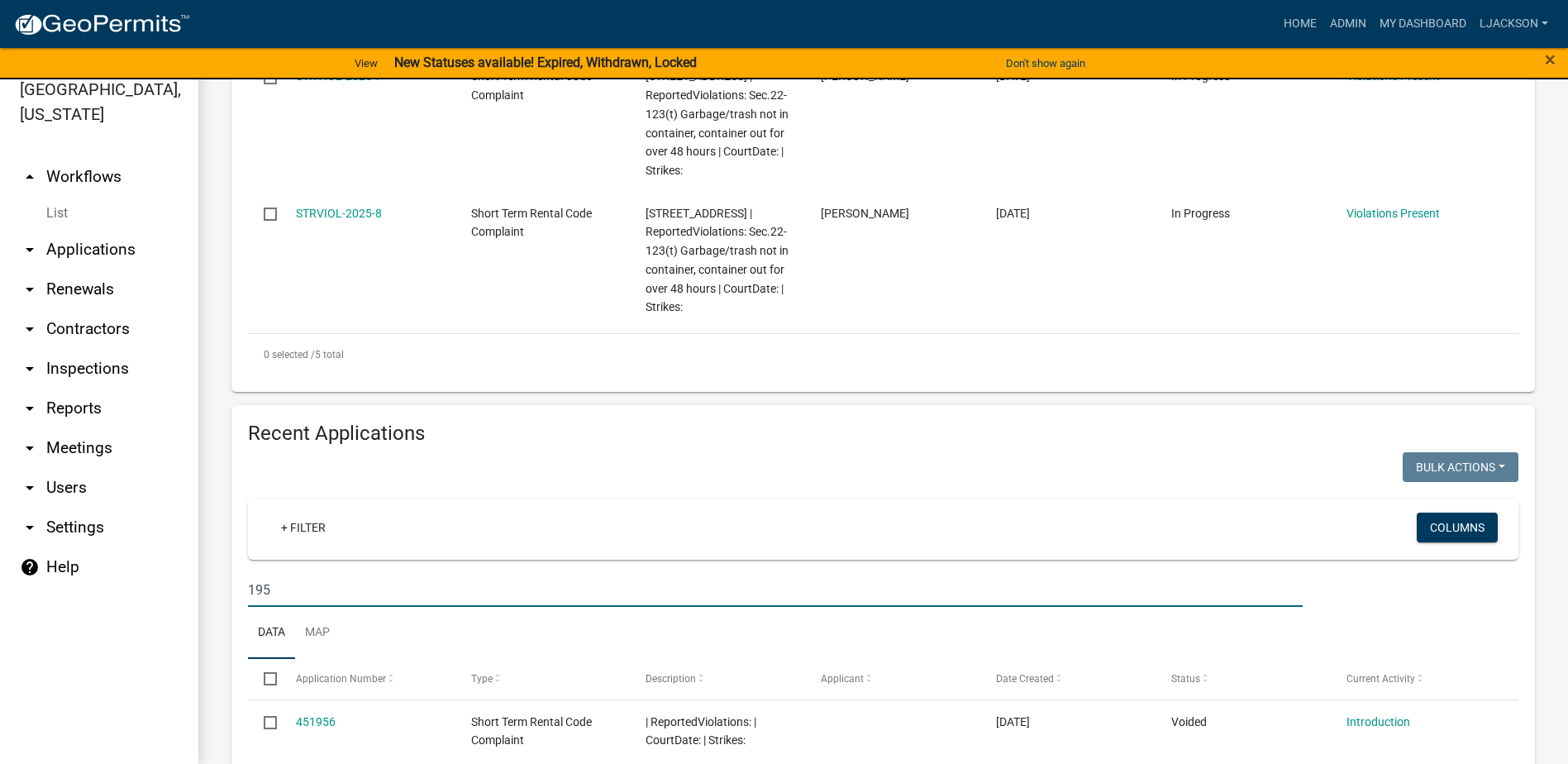
scroll to position [914, 0]
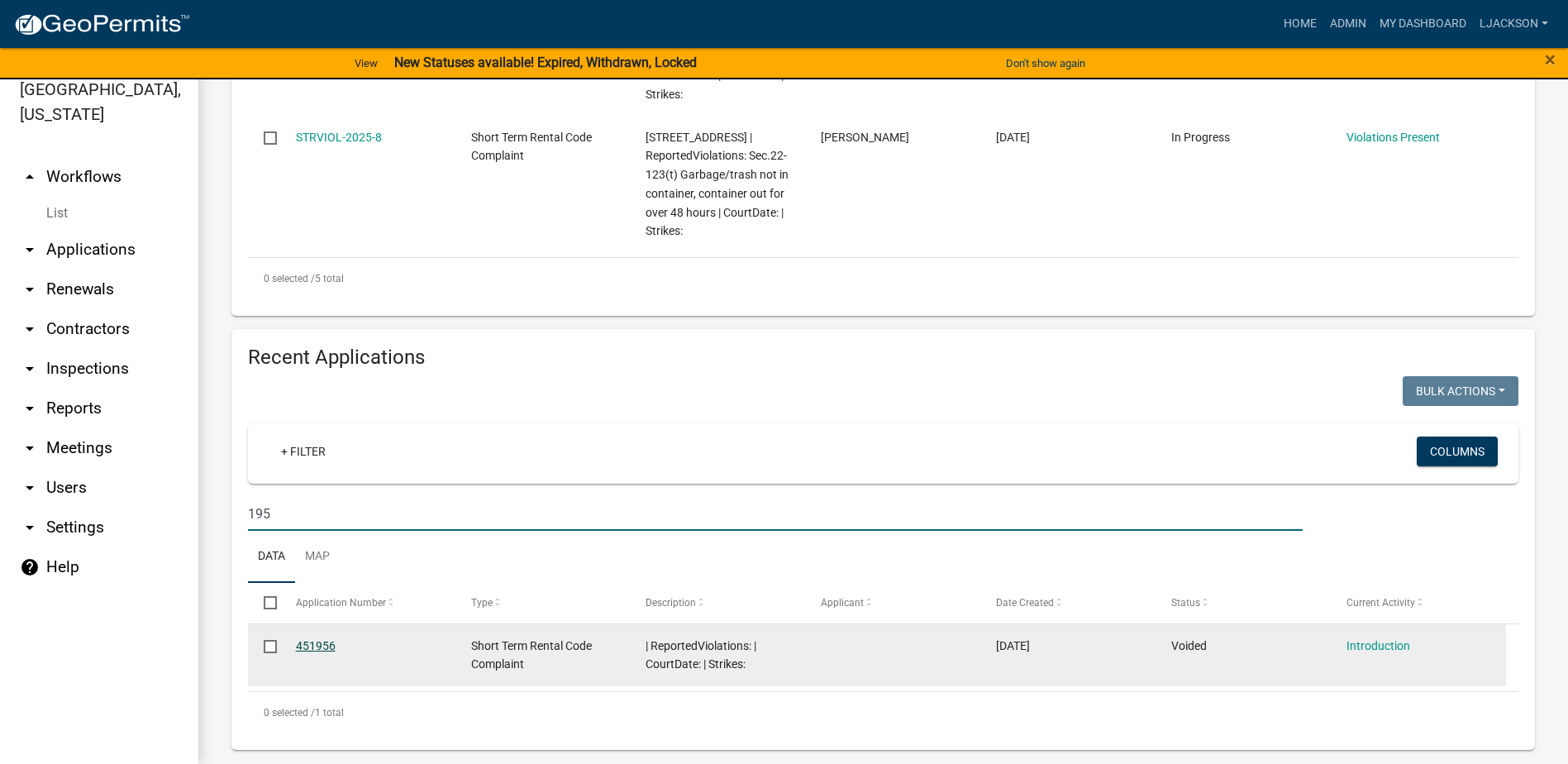
type input "195"
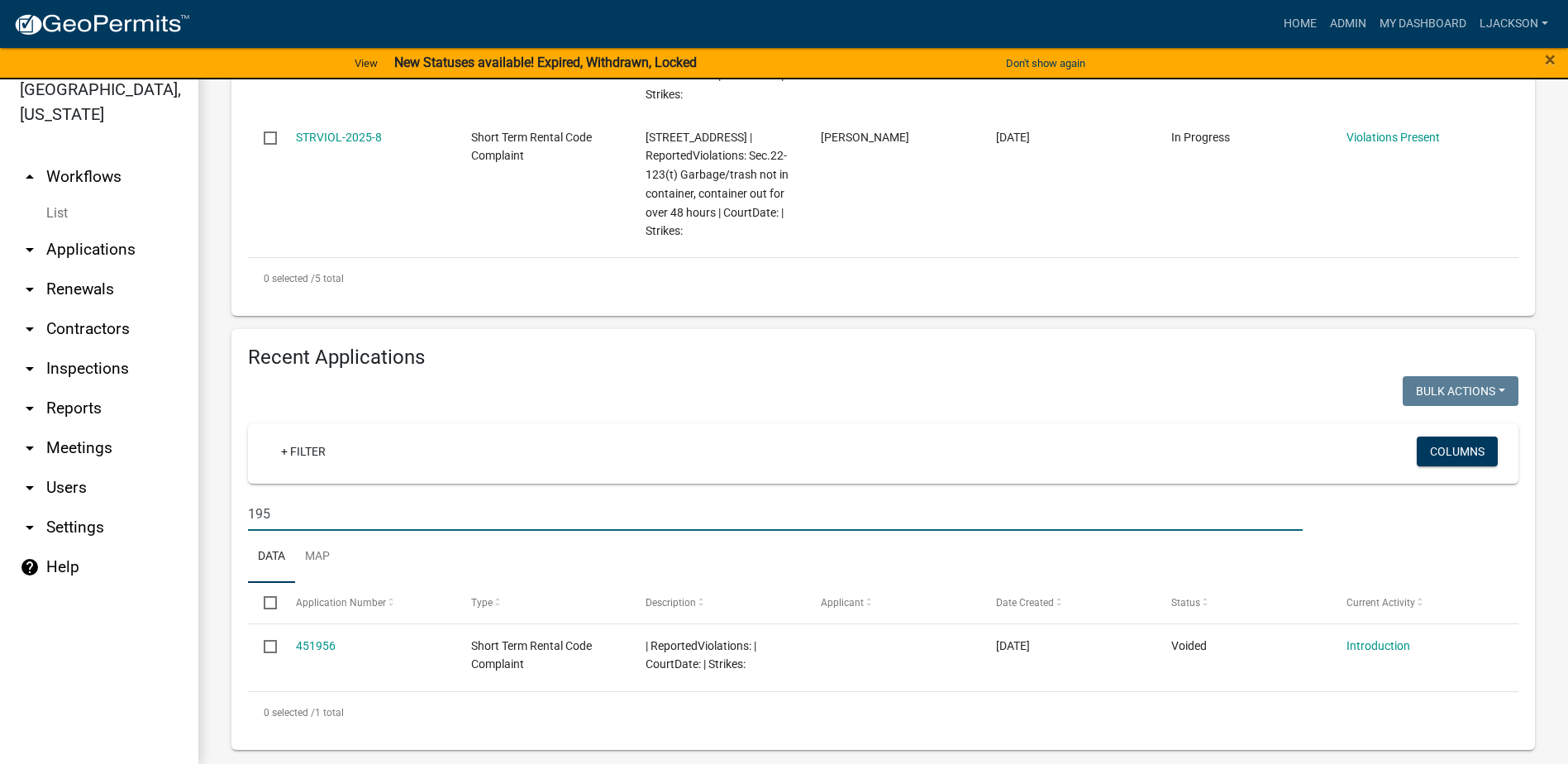
click at [309, 497] on input "195" at bounding box center [775, 514] width 1055 height 34
drag, startPoint x: 309, startPoint y: 487, endPoint x: 198, endPoint y: 481, distance: 111.2
click at [87, 248] on link "arrow_drop_down Applications" at bounding box center [99, 249] width 198 height 40
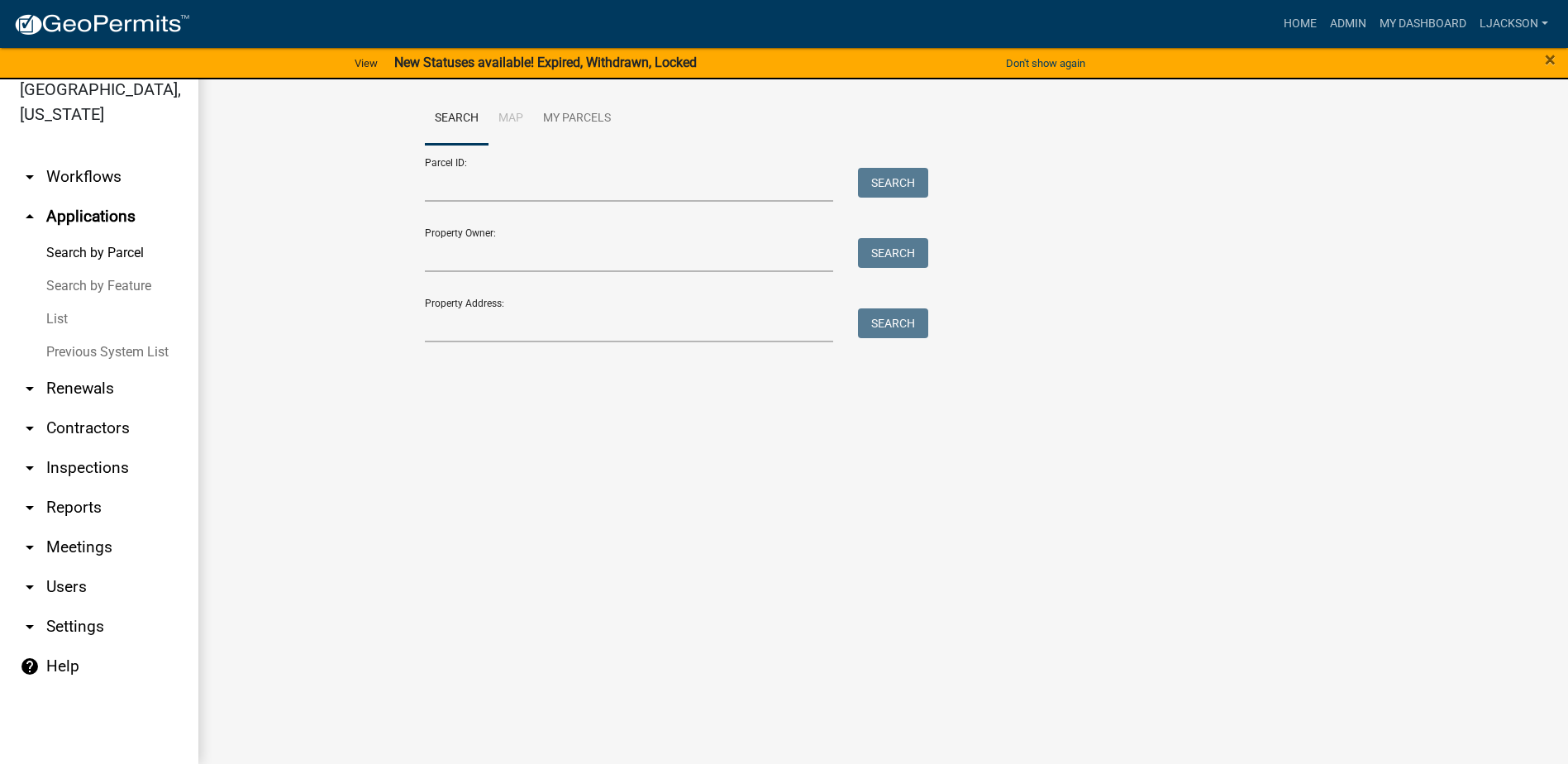
click at [59, 319] on link "List" at bounding box center [99, 319] width 198 height 33
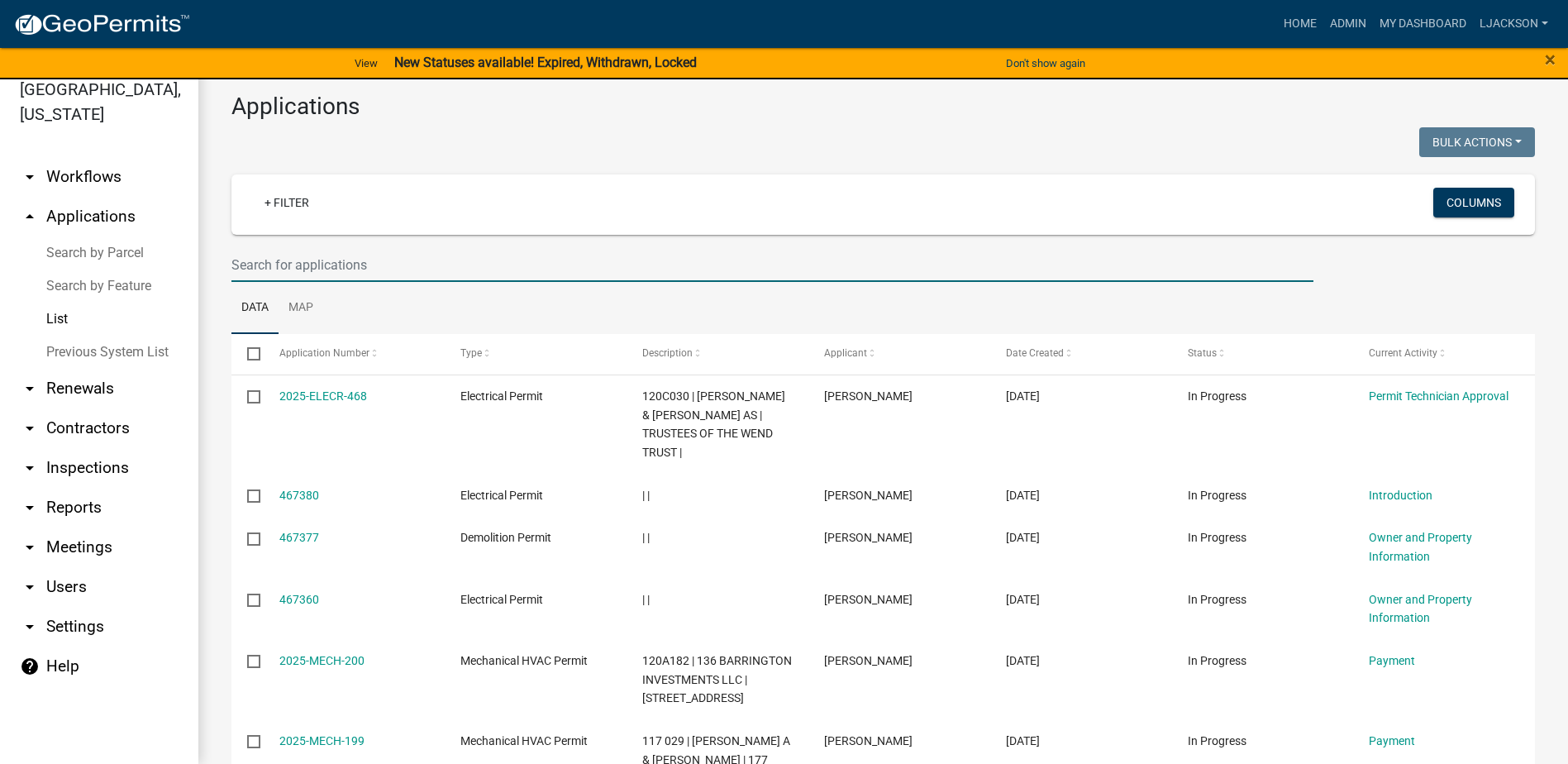
click at [298, 258] on input "text" at bounding box center [772, 265] width 1082 height 34
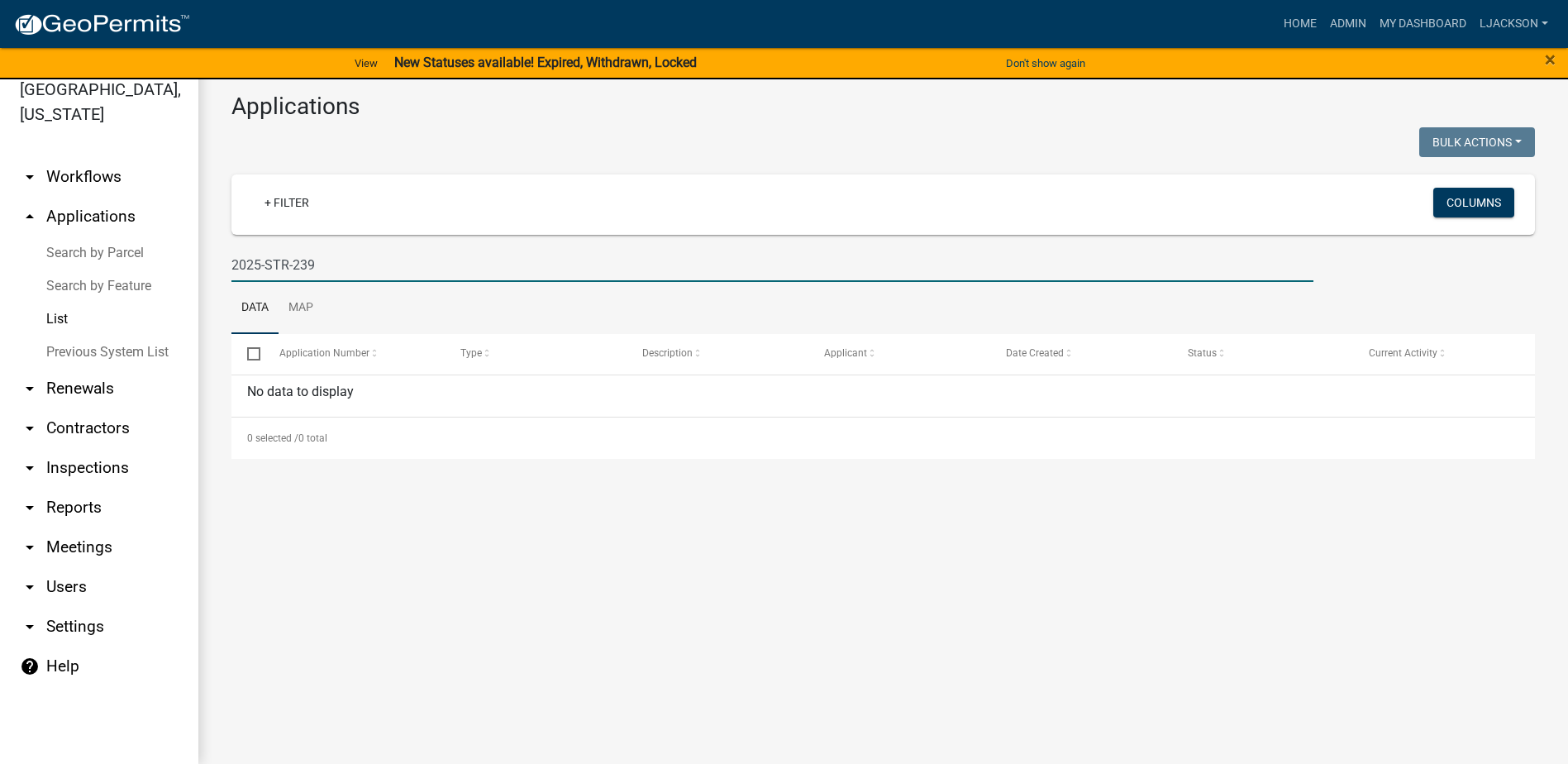
click at [361, 271] on input "2025-STR-239" at bounding box center [772, 265] width 1082 height 34
type input "2"
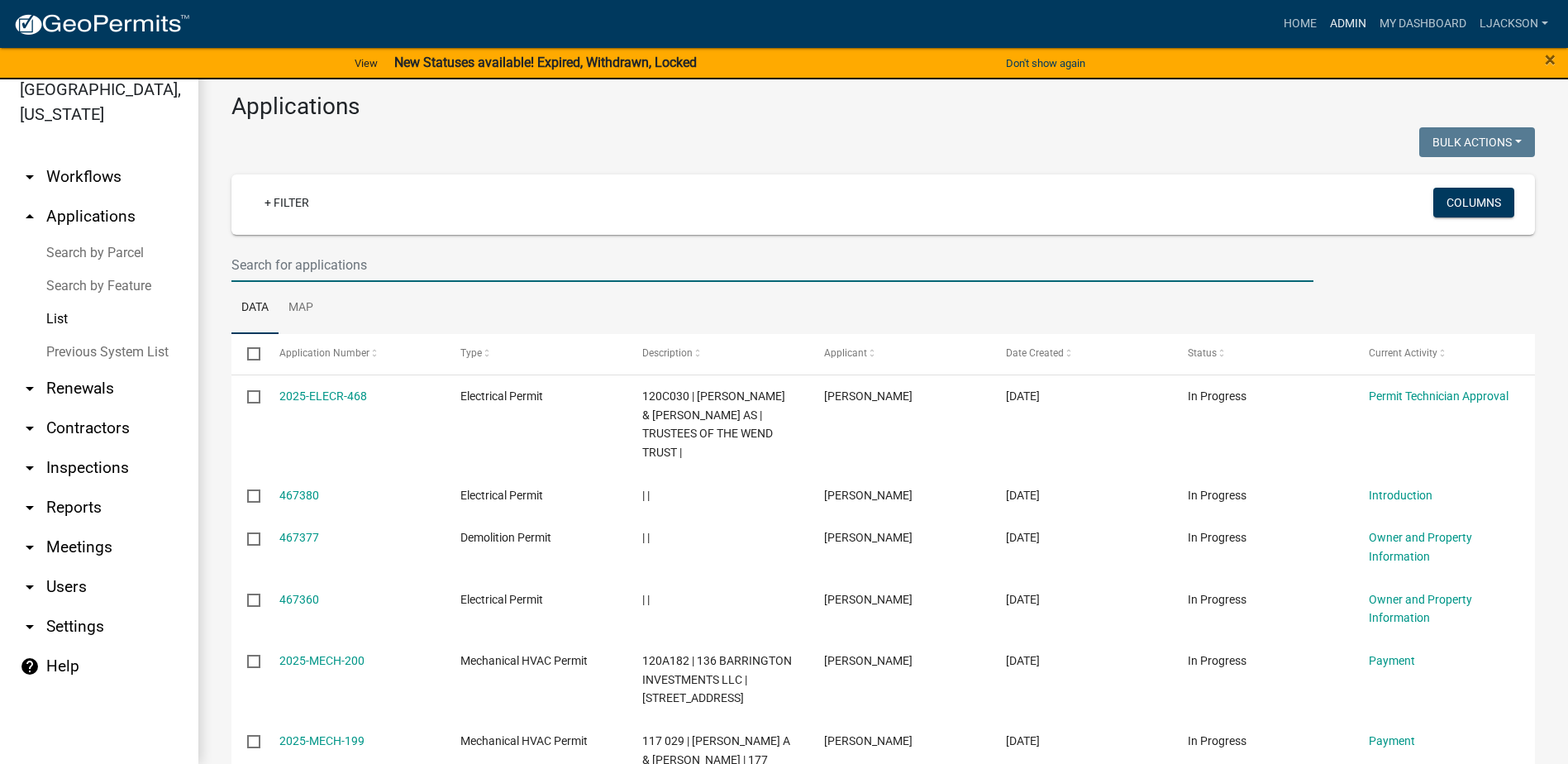
click at [1356, 24] on link "Admin" at bounding box center [1348, 24] width 50 height 31
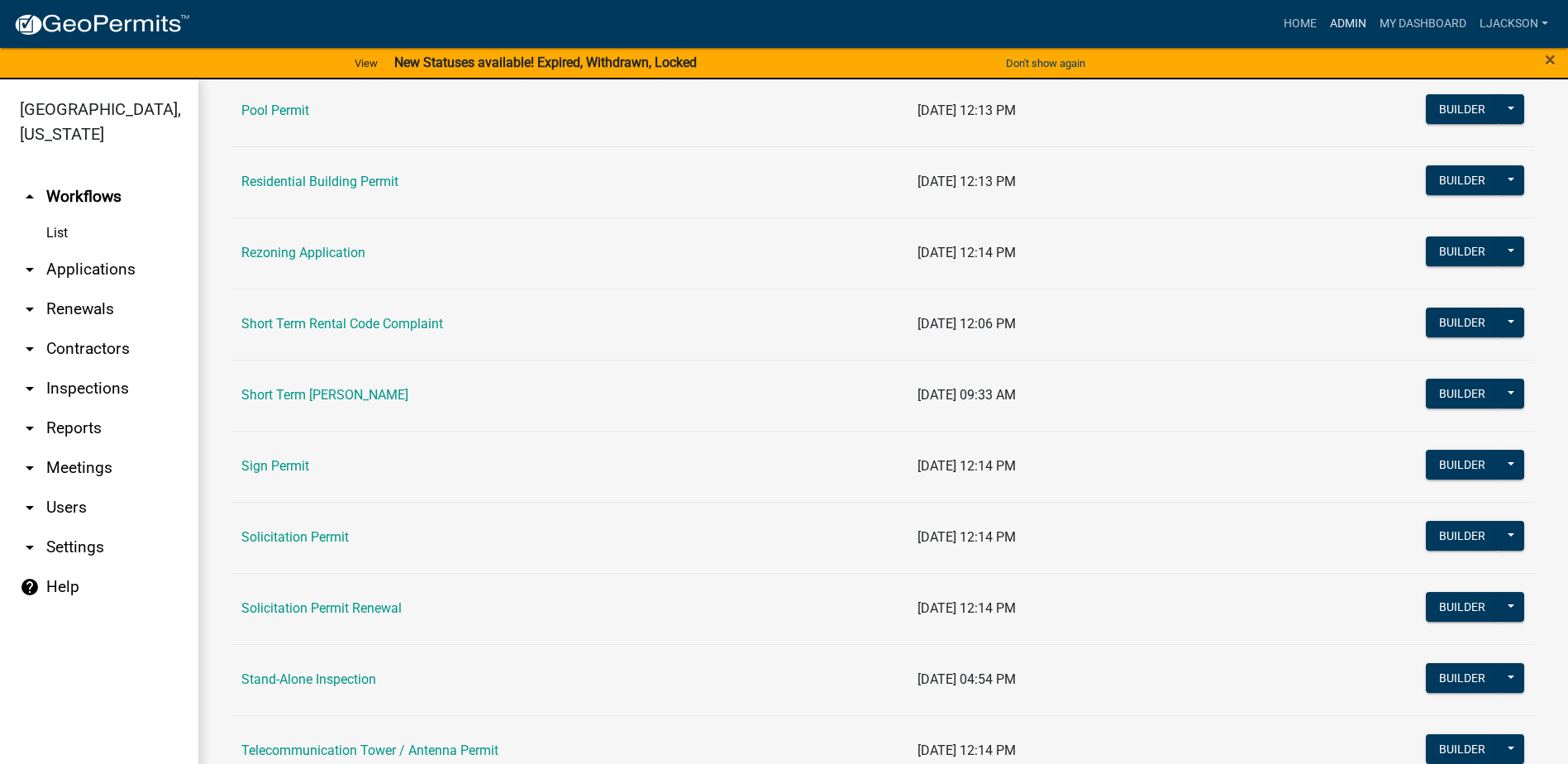
scroll to position [1984, 0]
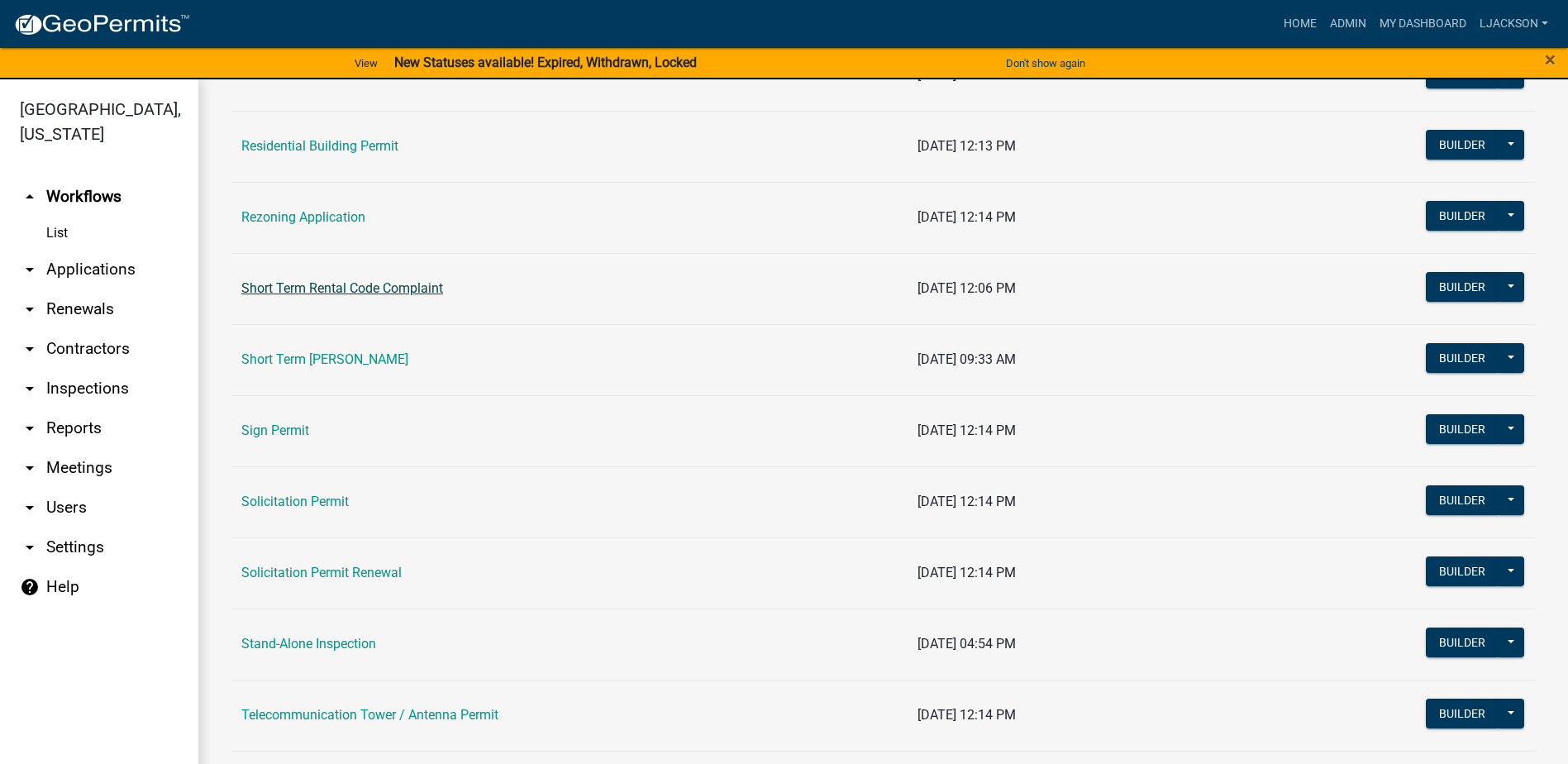
click at [340, 287] on link "Short Term Rental Code Complaint" at bounding box center [342, 287] width 202 height 16
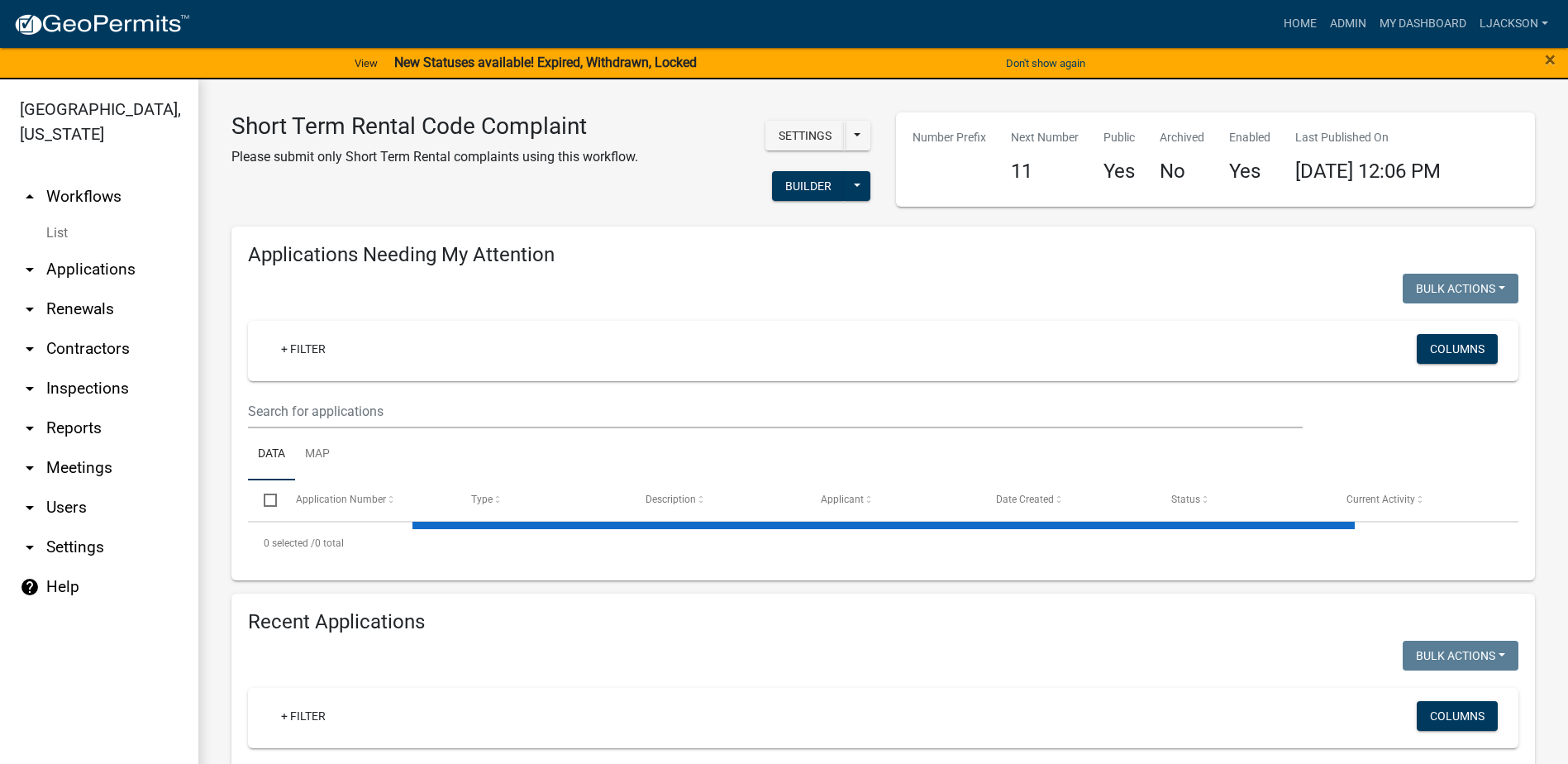
select select "2: 50"
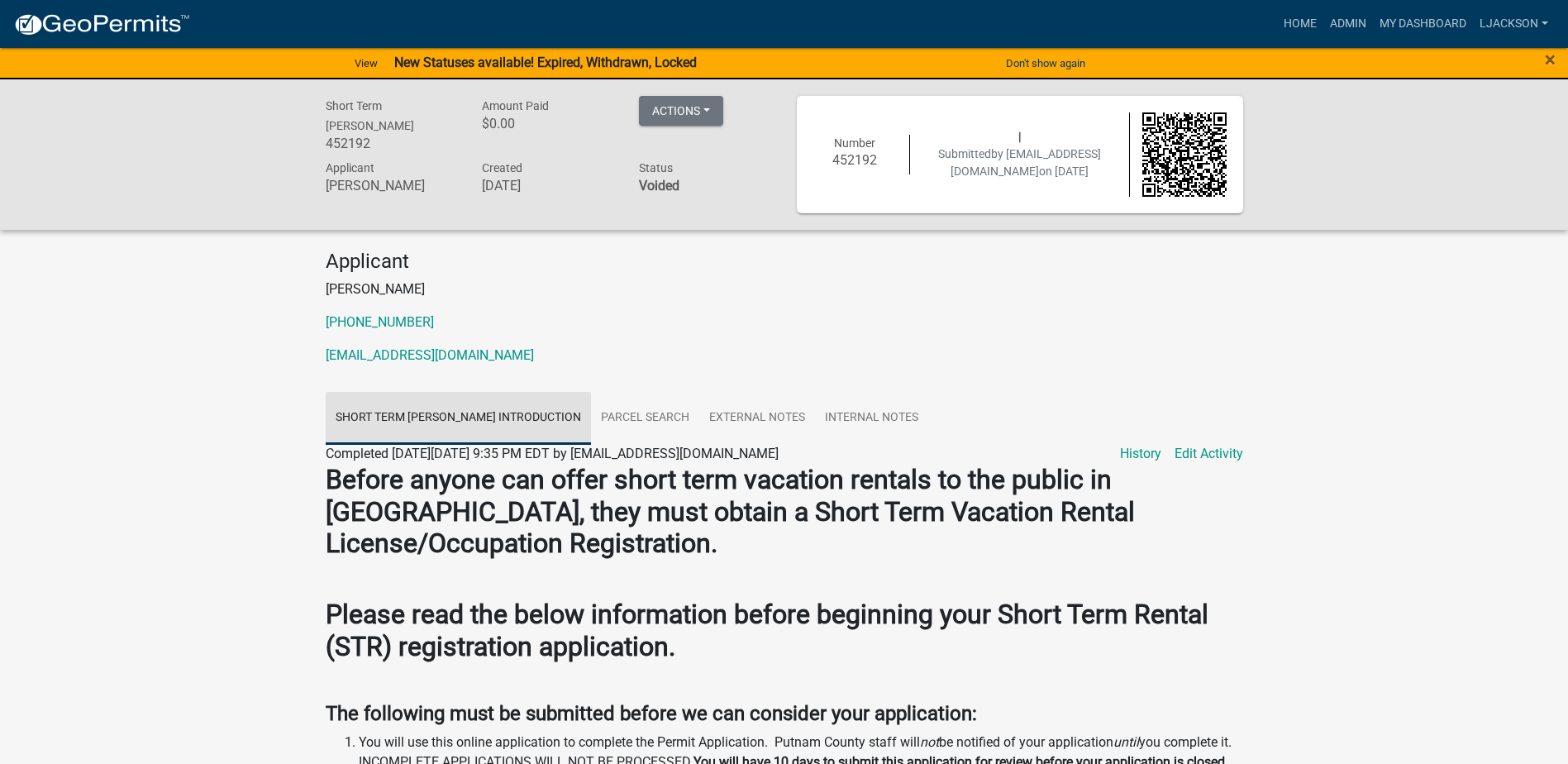
click at [511, 413] on link "Short Term Rental Registration Introduction" at bounding box center [458, 418] width 266 height 53
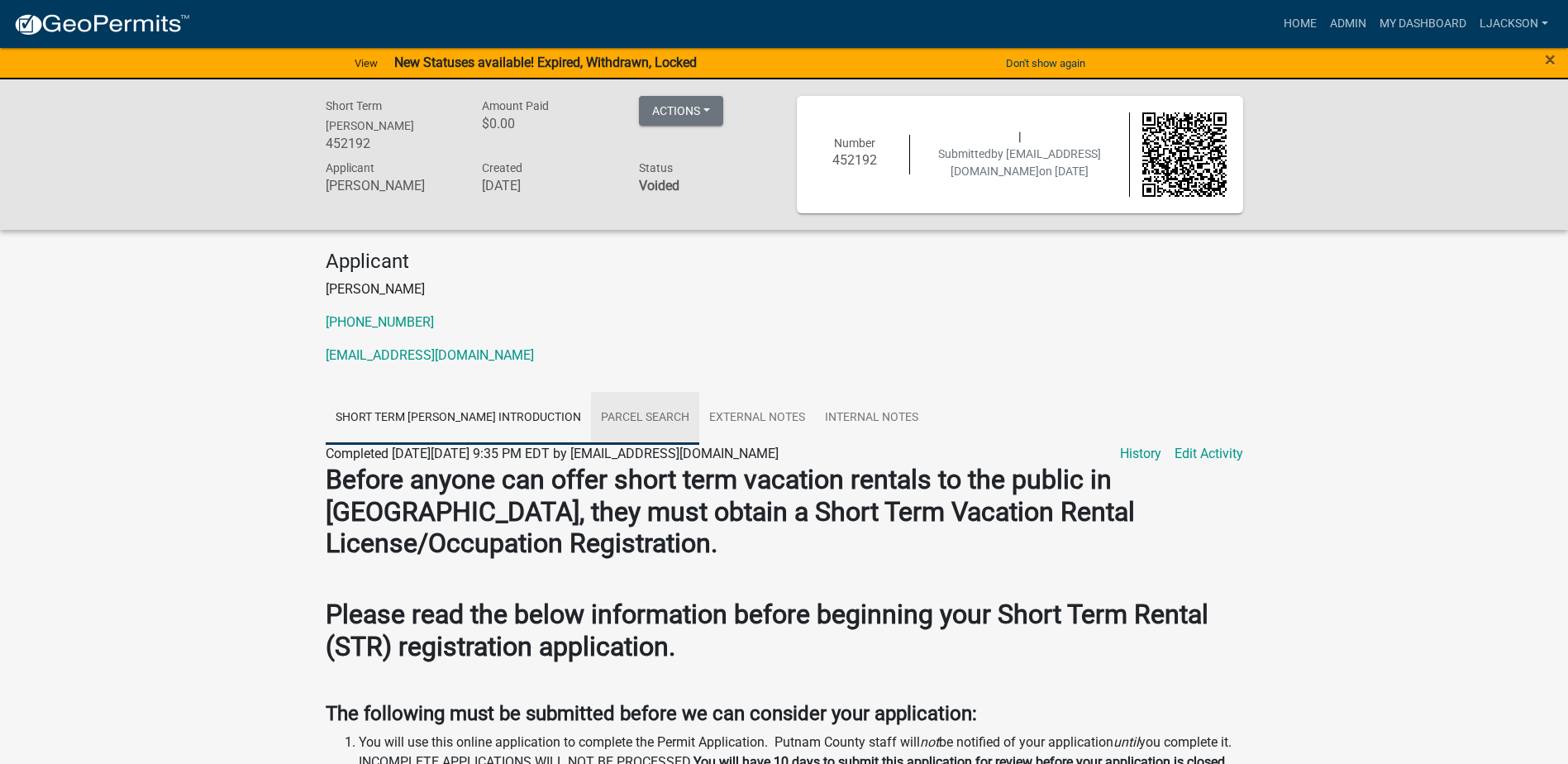
click at [678, 412] on link "Parcel search" at bounding box center [645, 418] width 108 height 53
